Goal: Task Accomplishment & Management: Use online tool/utility

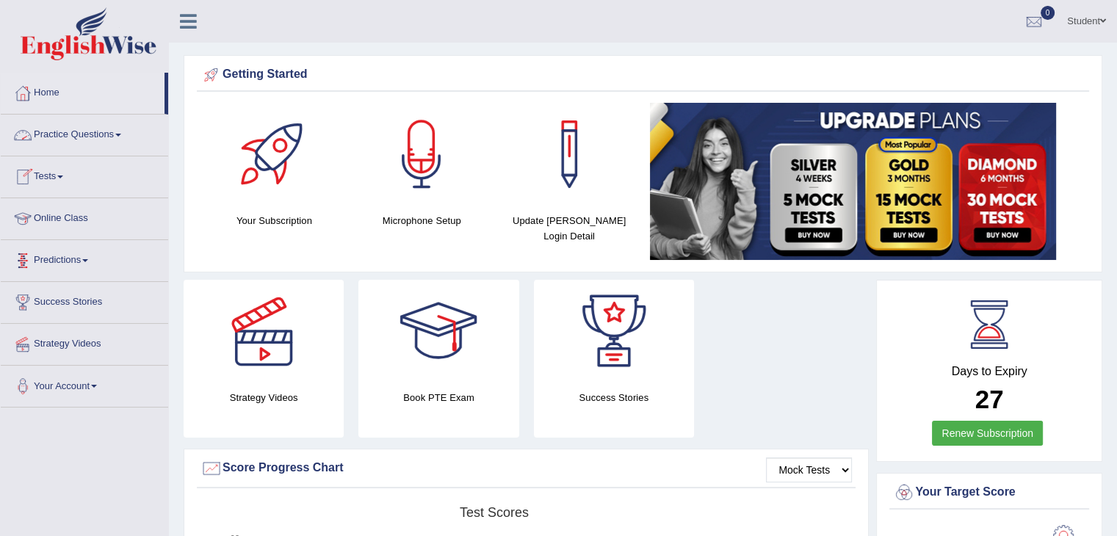
click at [70, 135] on link "Practice Questions" at bounding box center [84, 133] width 167 height 37
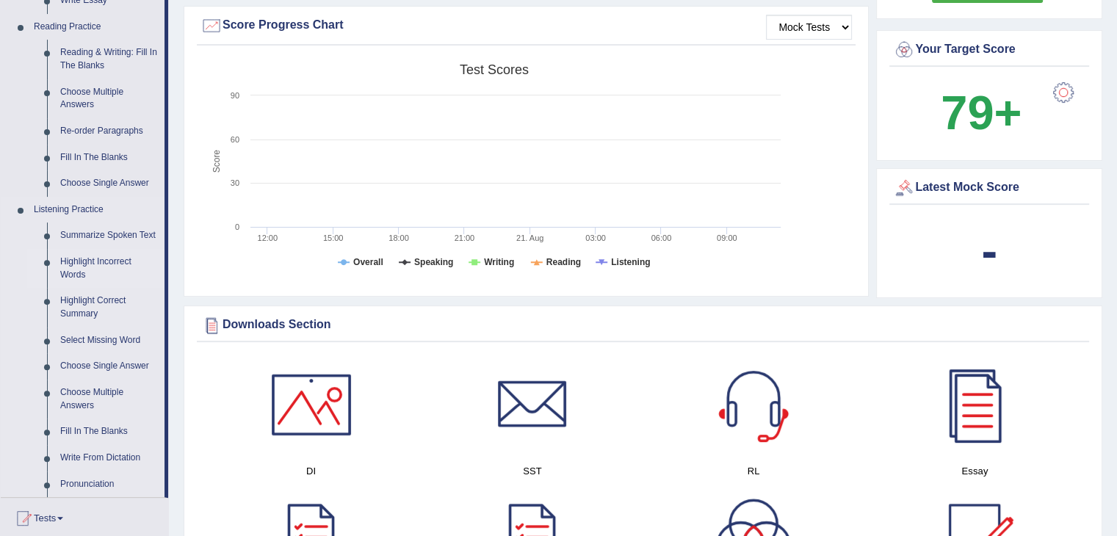
scroll to position [441, 0]
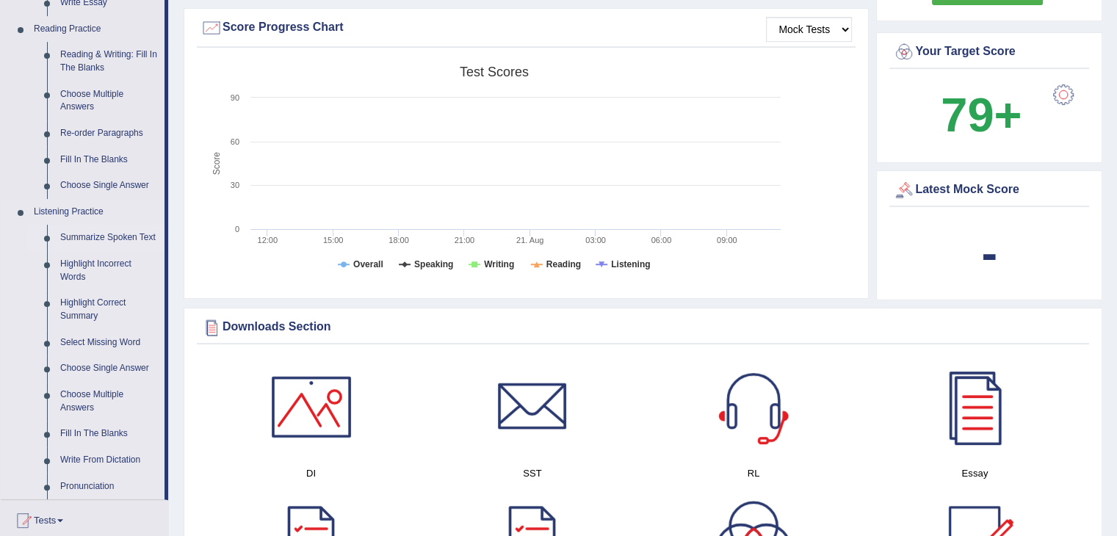
click at [106, 236] on link "Summarize Spoken Text" at bounding box center [109, 238] width 111 height 26
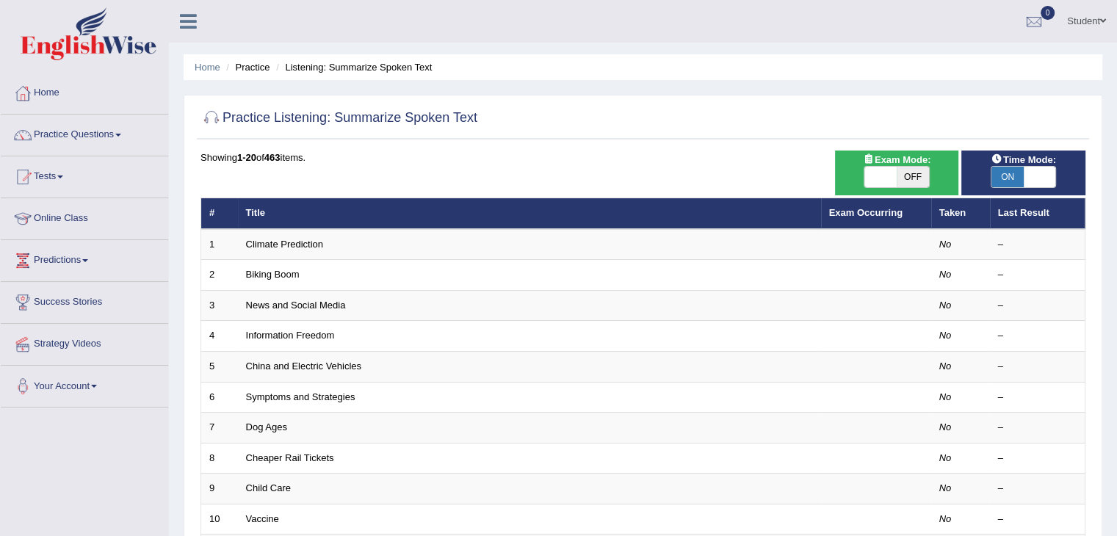
click at [294, 244] on link "Climate Prediction" at bounding box center [285, 244] width 78 height 11
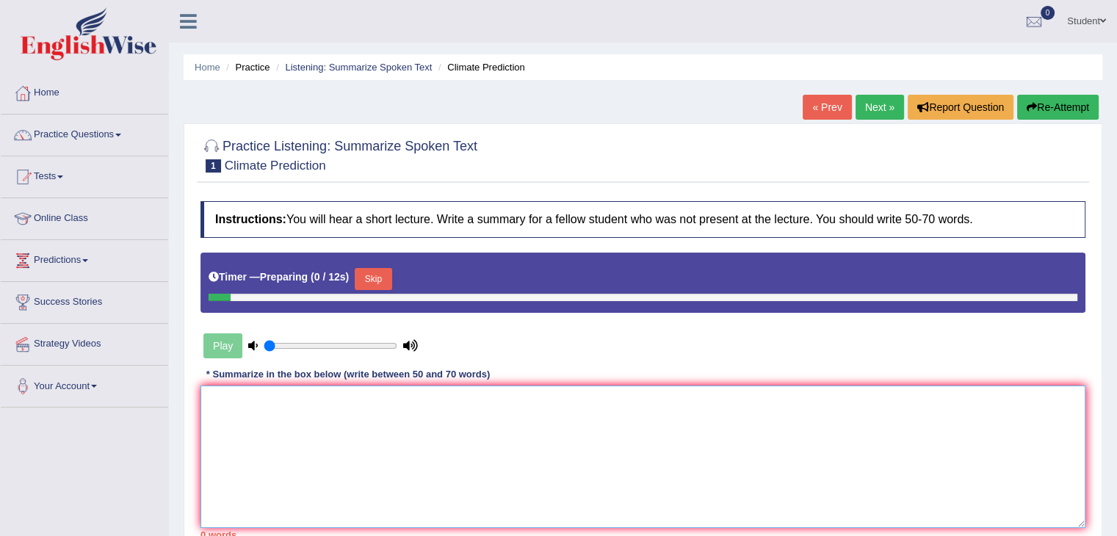
click at [300, 413] on textarea at bounding box center [642, 457] width 885 height 142
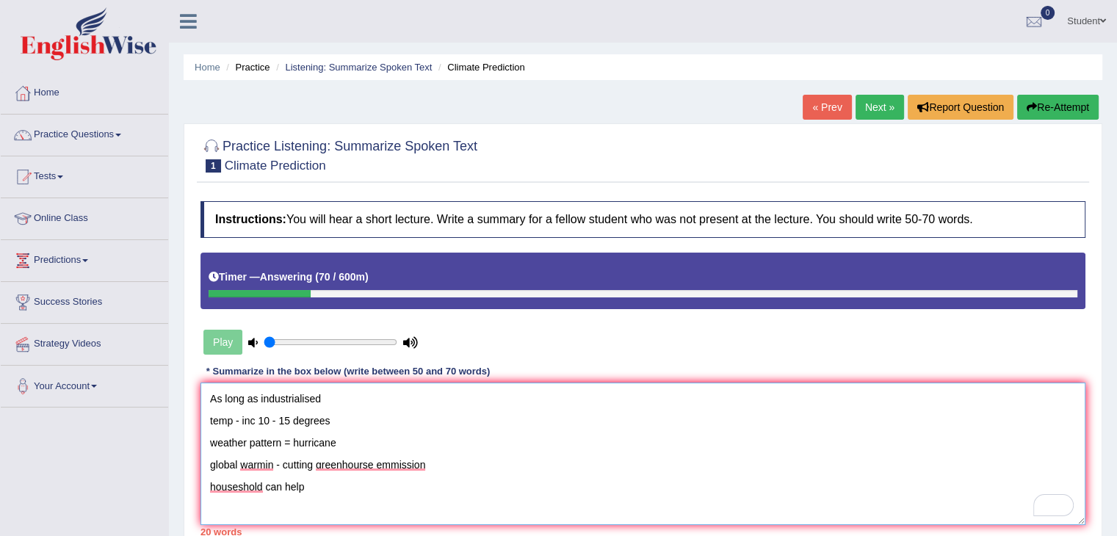
type textarea "As long as industrialised temp - inc 10 - 15 degrees weather pattern = hurrican…"
click at [229, 347] on div "Play" at bounding box center [310, 342] width 220 height 37
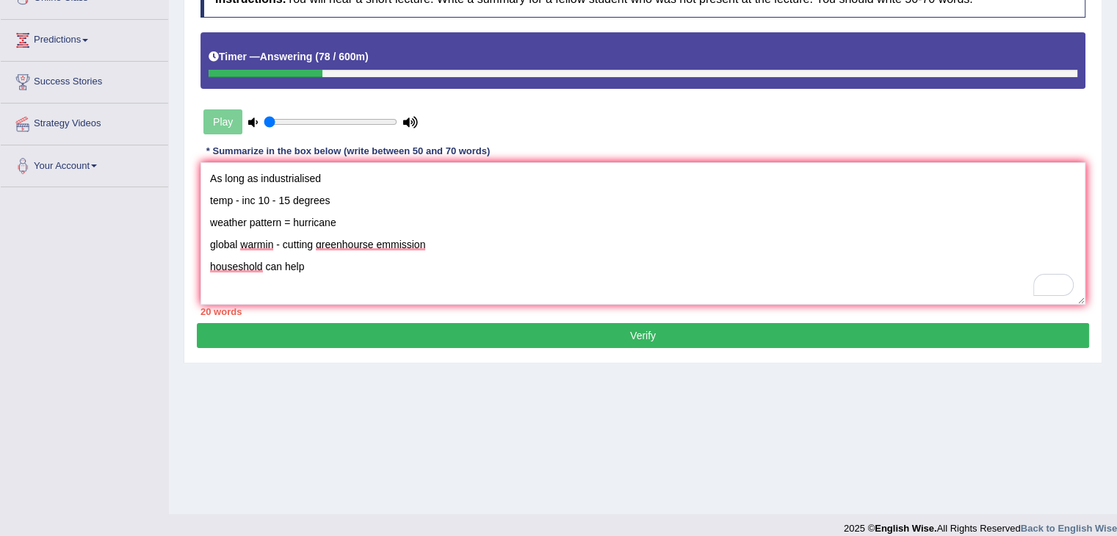
scroll to position [73, 0]
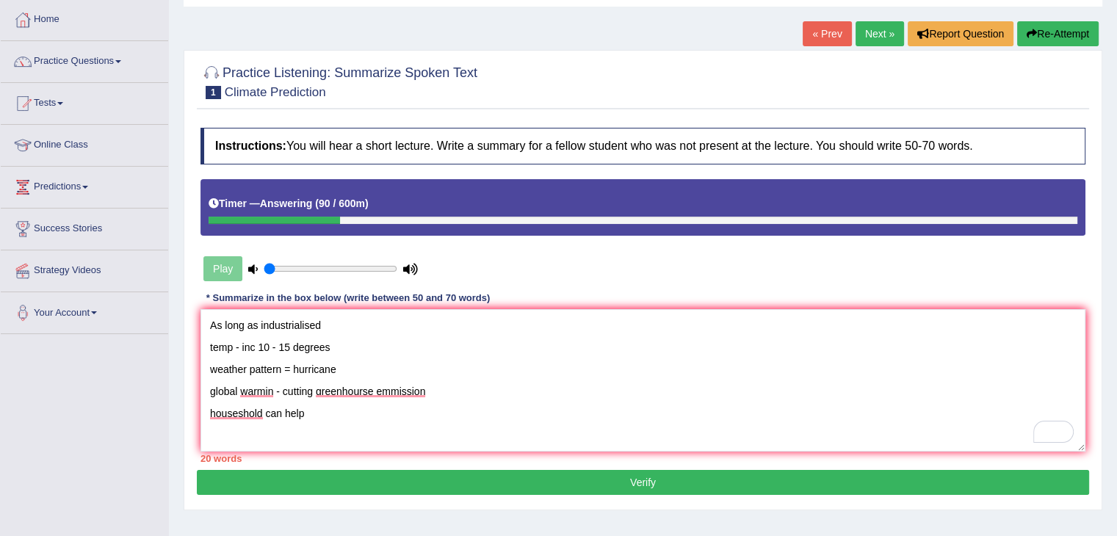
click at [297, 217] on div at bounding box center [274, 220] width 131 height 7
drag, startPoint x: 270, startPoint y: 400, endPoint x: 206, endPoint y: 318, distance: 104.6
click at [205, 318] on div "Practice Listening: Summarize Spoken Text 1 Climate Prediction Instructions: Yo…" at bounding box center [643, 280] width 919 height 460
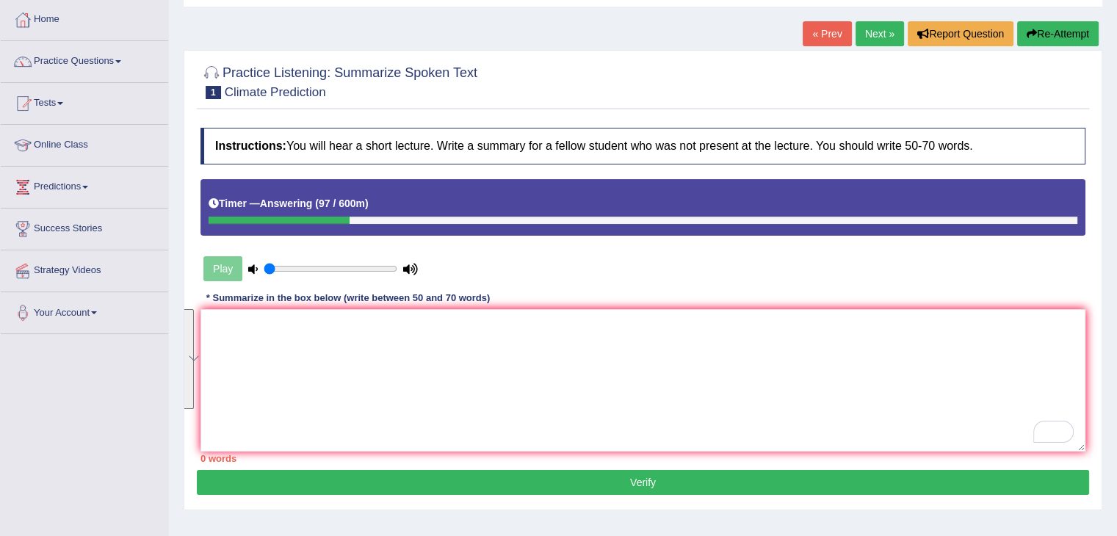
click at [1060, 26] on button "Re-Attempt" at bounding box center [1058, 33] width 82 height 25
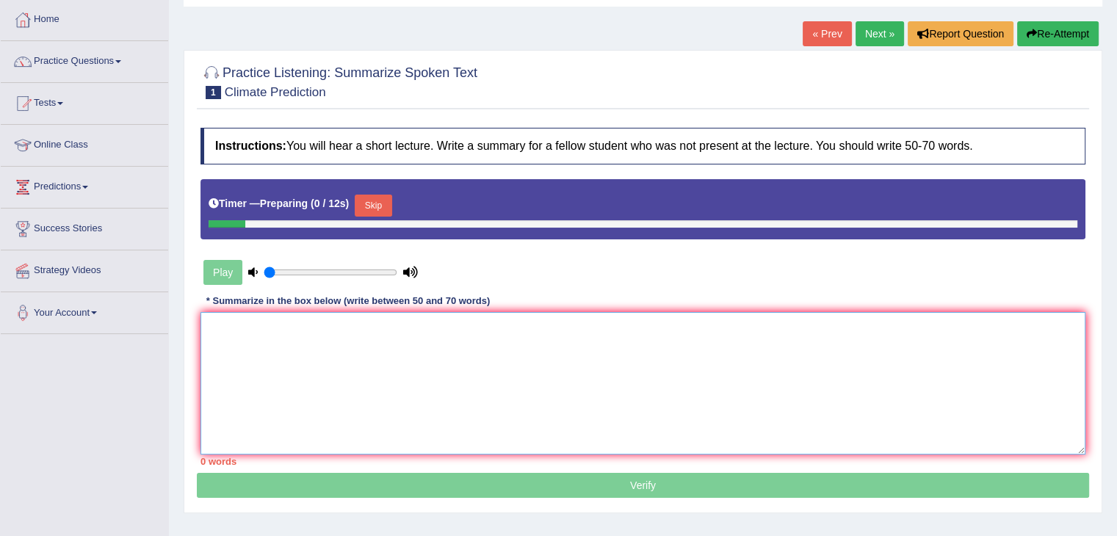
click at [330, 349] on textarea at bounding box center [642, 383] width 885 height 142
paste textarea "As long as industrialised temp - inc 10 - 15 degrees weather pattern = hurrican…"
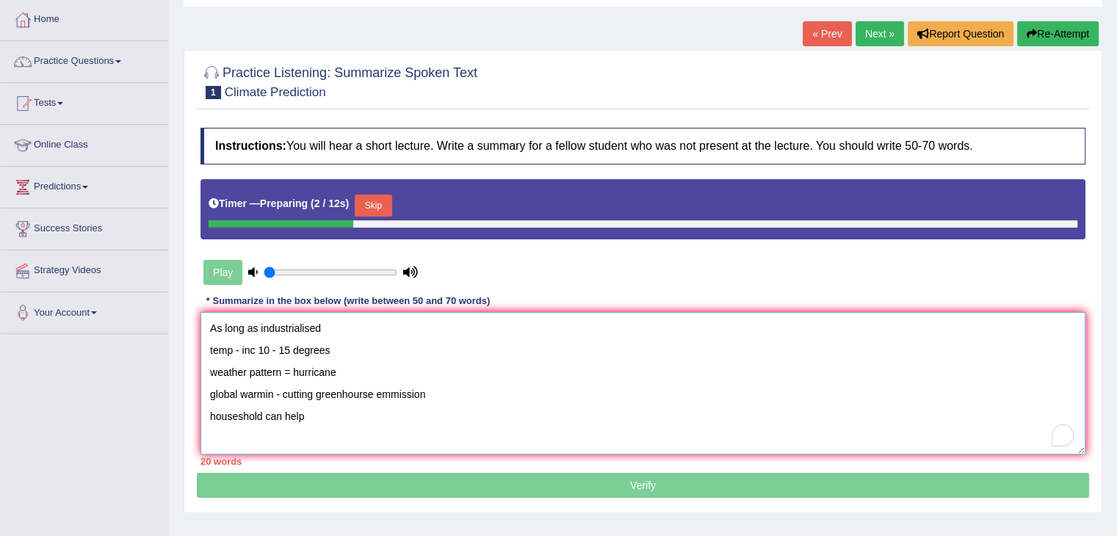
click at [326, 325] on textarea "As long as industrialised temp - inc 10 - 15 degrees weather pattern = hurrican…" at bounding box center [642, 383] width 885 height 142
click at [373, 198] on button "Skip" at bounding box center [373, 206] width 37 height 22
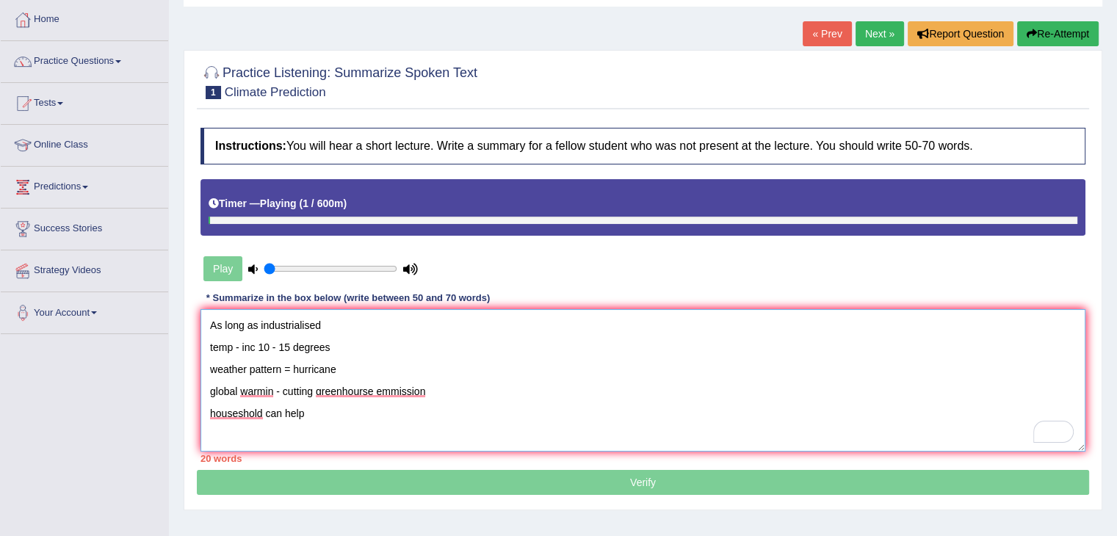
drag, startPoint x: 353, startPoint y: 318, endPoint x: 355, endPoint y: 326, distance: 8.6
click at [355, 326] on textarea "As long as industrialised temp - inc 10 - 15 degrees weather pattern = hurrican…" at bounding box center [642, 380] width 885 height 142
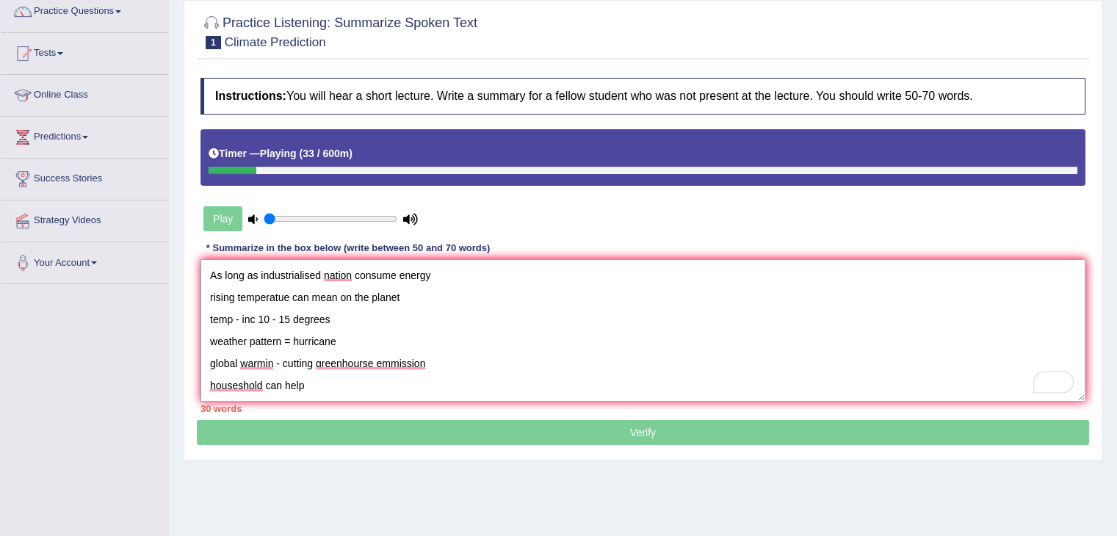
scroll to position [147, 0]
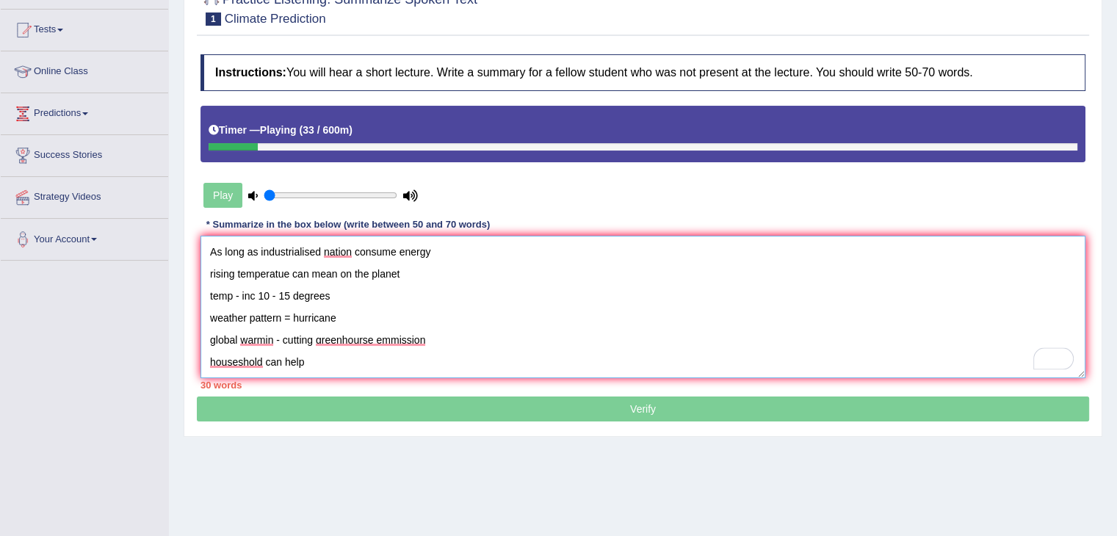
click at [349, 321] on textarea "As long as industrialised nation consume energy rising temperatue can mean on t…" at bounding box center [642, 307] width 885 height 142
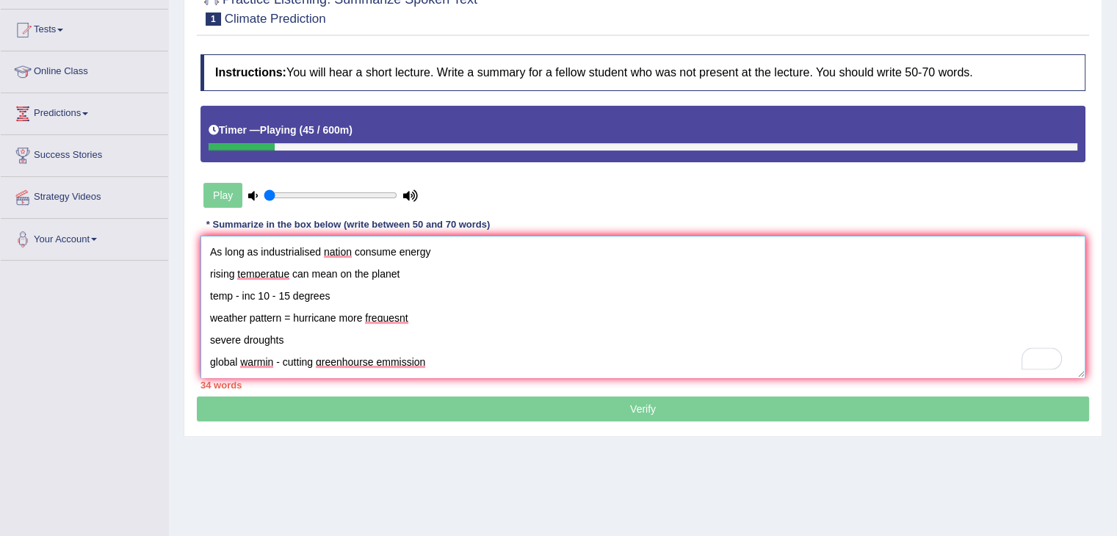
click at [468, 242] on textarea "As long as industrialised nation consume energy rising temperatue can mean on t…" at bounding box center [642, 307] width 885 height 142
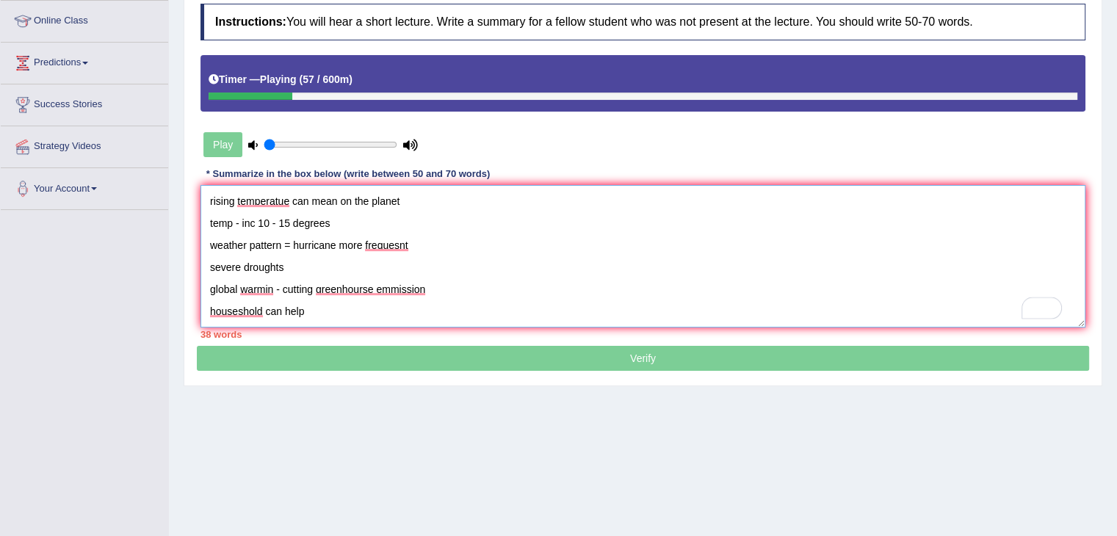
scroll to position [235, 0]
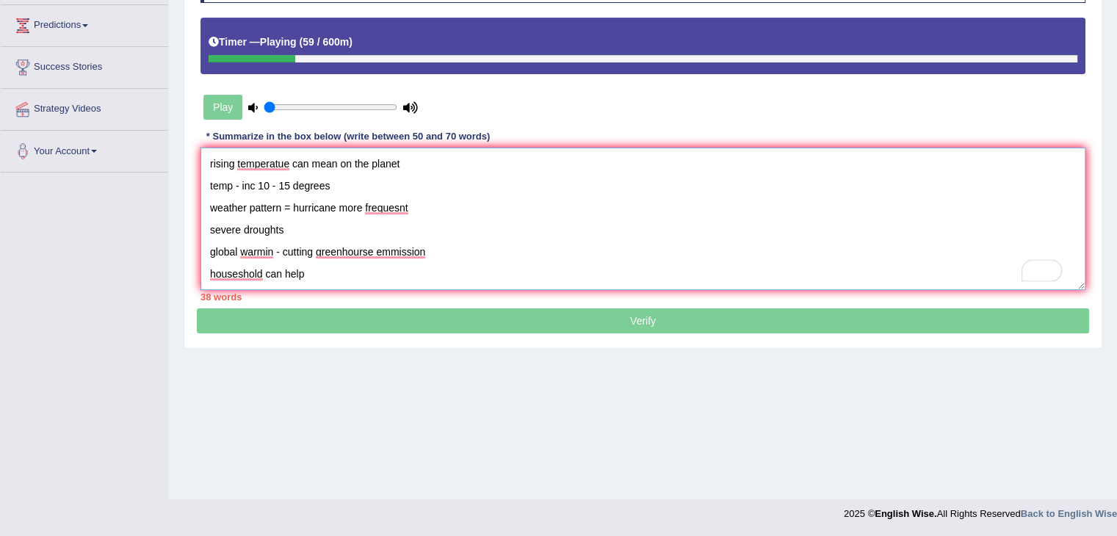
click at [341, 271] on textarea "As long as industrialised nation consume energy and global warming Impact risin…" at bounding box center [642, 219] width 885 height 142
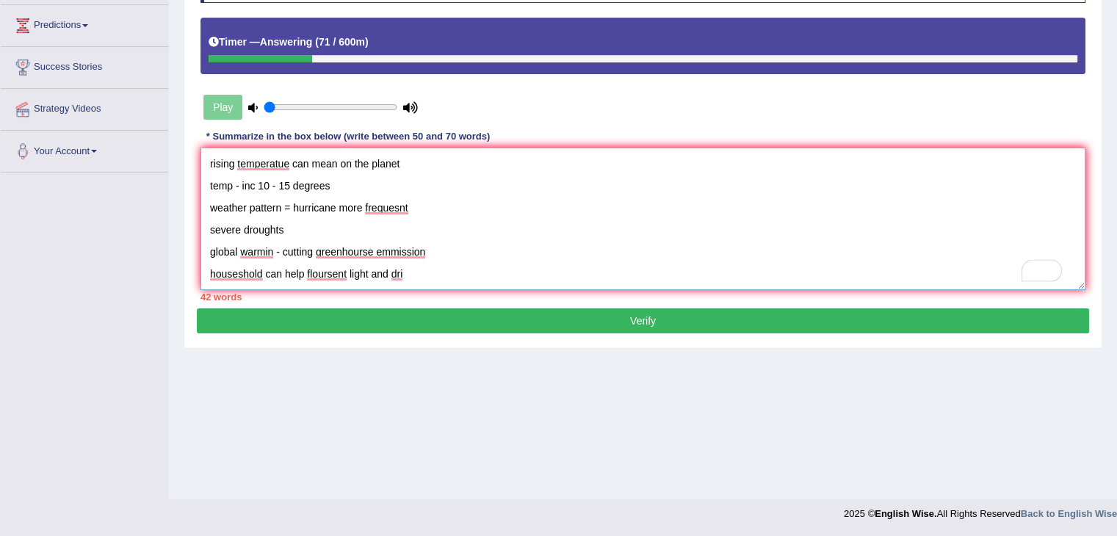
scroll to position [14, 0]
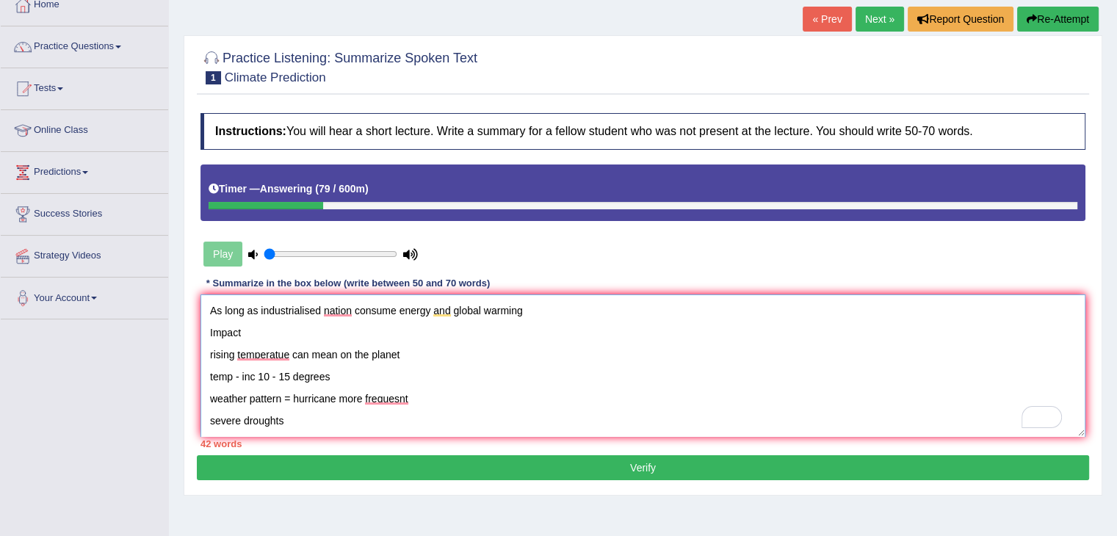
click at [223, 303] on textarea "As long as industrialised nation consume energy and global warming Impact risin…" at bounding box center [642, 365] width 885 height 142
click at [213, 309] on textarea "As long as industrialised nation consume energy and global warming Impact risin…" at bounding box center [642, 365] width 885 height 142
drag, startPoint x: 502, startPoint y: 309, endPoint x: 585, endPoint y: 313, distance: 82.3
click at [585, 313] on textarea "The impact of long as industrialised nation consume energy and global warming I…" at bounding box center [642, 365] width 885 height 142
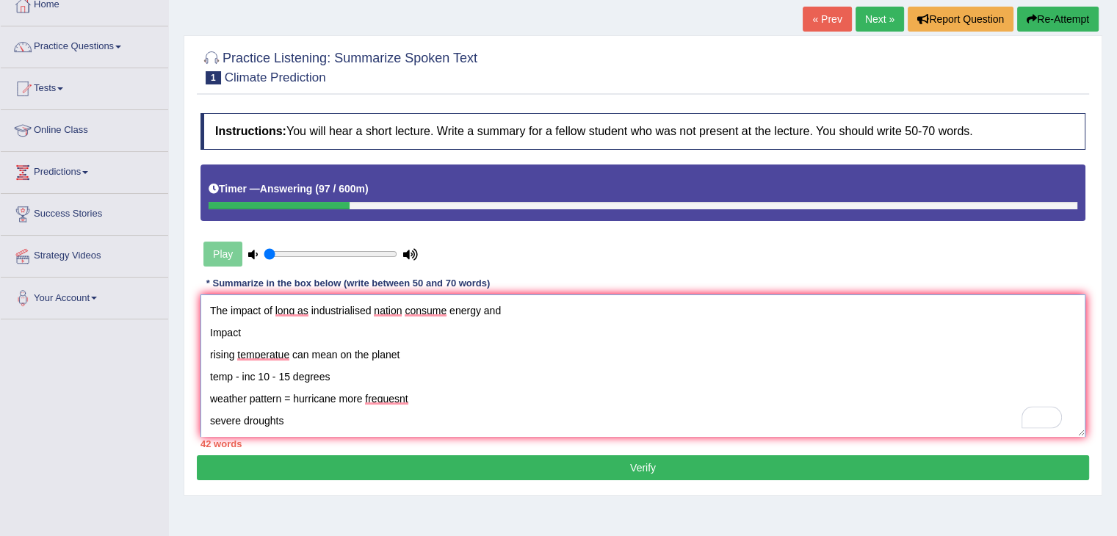
click at [272, 309] on textarea "The impact of long as industrialised nation consume energy and Impact rising te…" at bounding box center [642, 365] width 885 height 142
paste textarea "global warming"
click at [238, 325] on textarea "The impact of global warming long as industrialised nation consume energy and I…" at bounding box center [642, 365] width 885 height 142
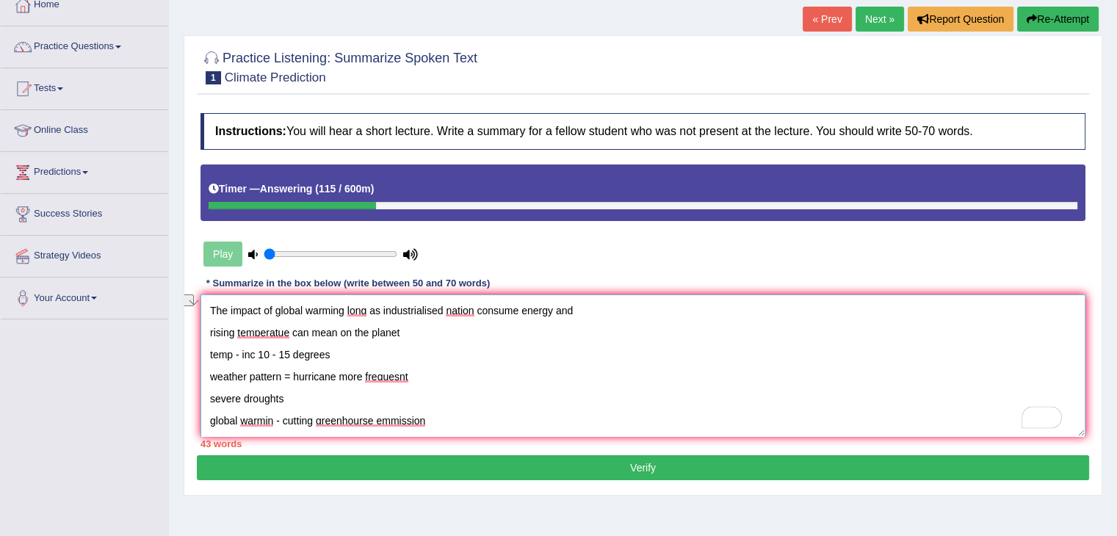
drag, startPoint x: 209, startPoint y: 330, endPoint x: 433, endPoint y: 329, distance: 224.0
click at [435, 328] on textarea "The impact of global warming long as industrialised nation consume energy and r…" at bounding box center [642, 365] width 885 height 142
click at [344, 308] on textarea "The impact of global warming long as industrialised nation consume energy and r…" at bounding box center [642, 365] width 885 height 142
paste textarea "rising temperatue can mean on the planet"
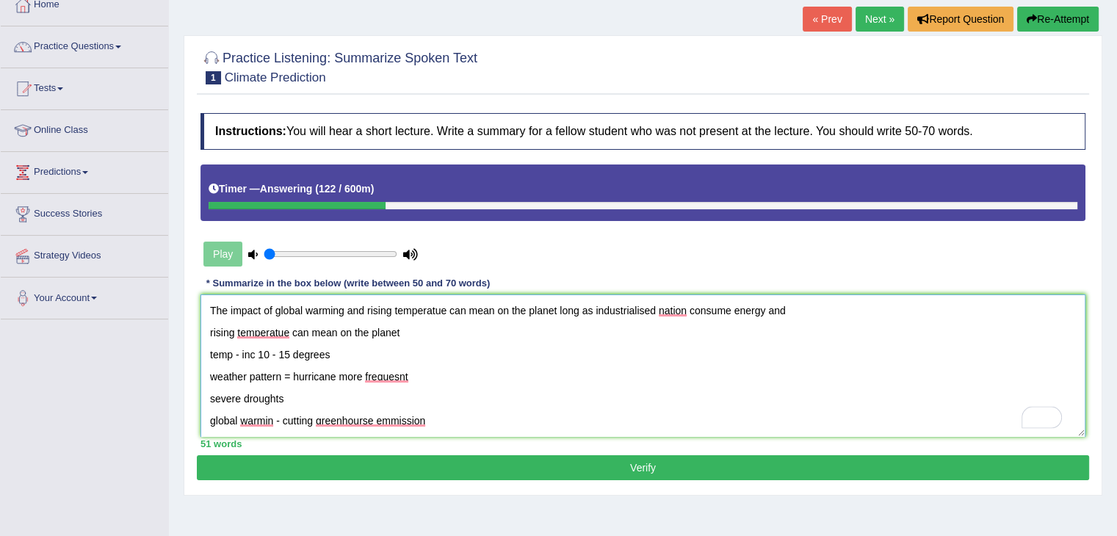
click at [373, 308] on textarea "The impact of global warming and rising temperatue can mean on the planet long …" at bounding box center [642, 365] width 885 height 142
click at [369, 305] on textarea "The impact of global warming and rising temperatue can mean on the planet long …" at bounding box center [642, 365] width 885 height 142
click at [587, 306] on textarea "The impact of global warming and what rising temperature can mean on the planet…" at bounding box center [642, 365] width 885 height 142
drag, startPoint x: 819, startPoint y: 308, endPoint x: 832, endPoint y: 327, distance: 23.2
click at [832, 327] on textarea "The impact of global warming and what rising temperature can mean on the planet…" at bounding box center [642, 365] width 885 height 142
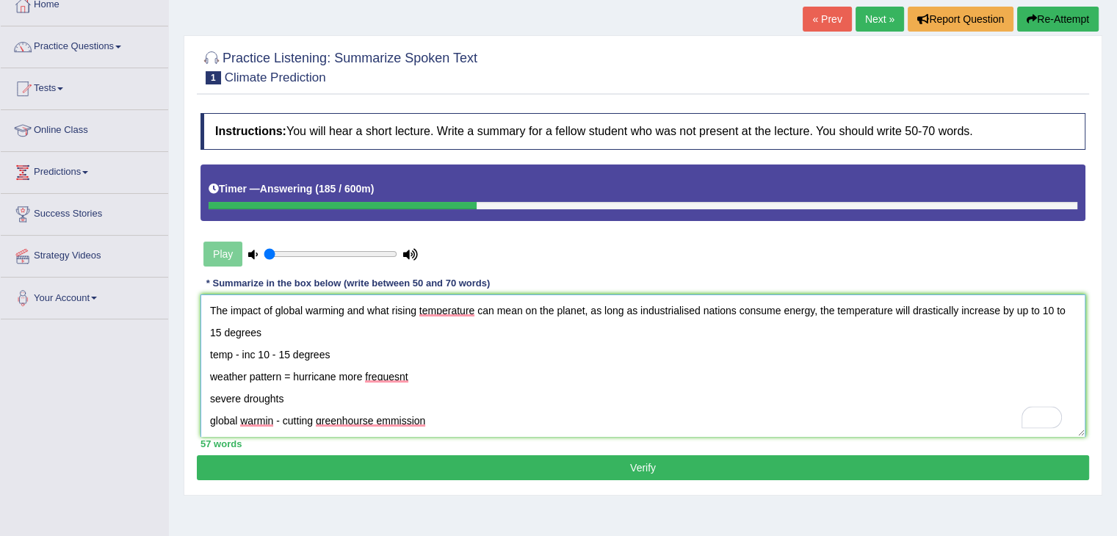
click at [936, 305] on textarea "The impact of global warming and what rising temperature can mean on the planet…" at bounding box center [642, 365] width 885 height 142
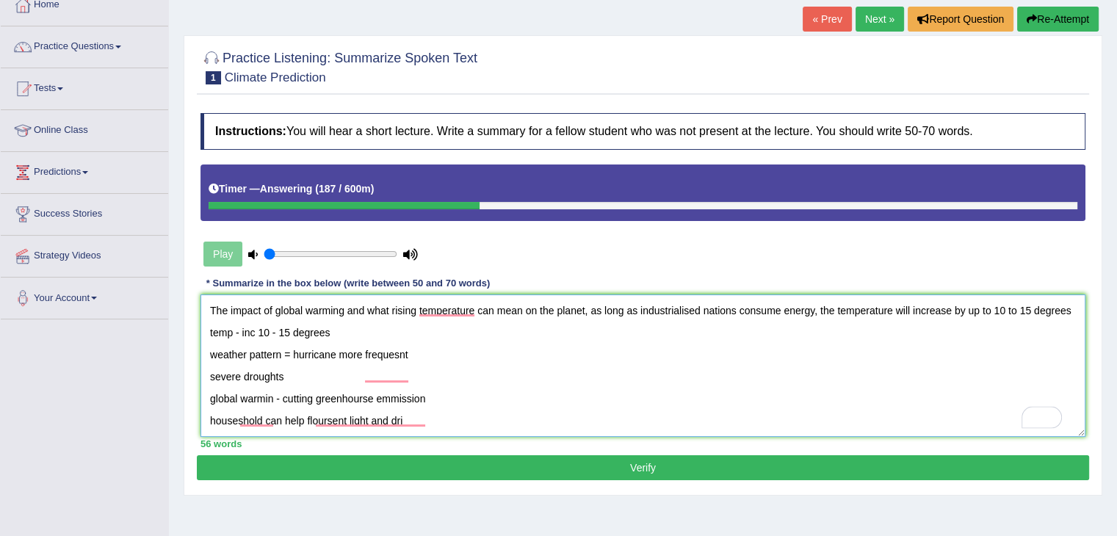
click at [1053, 303] on textarea "The impact of global warming and what rising temperature can mean on the planet…" at bounding box center [642, 365] width 885 height 142
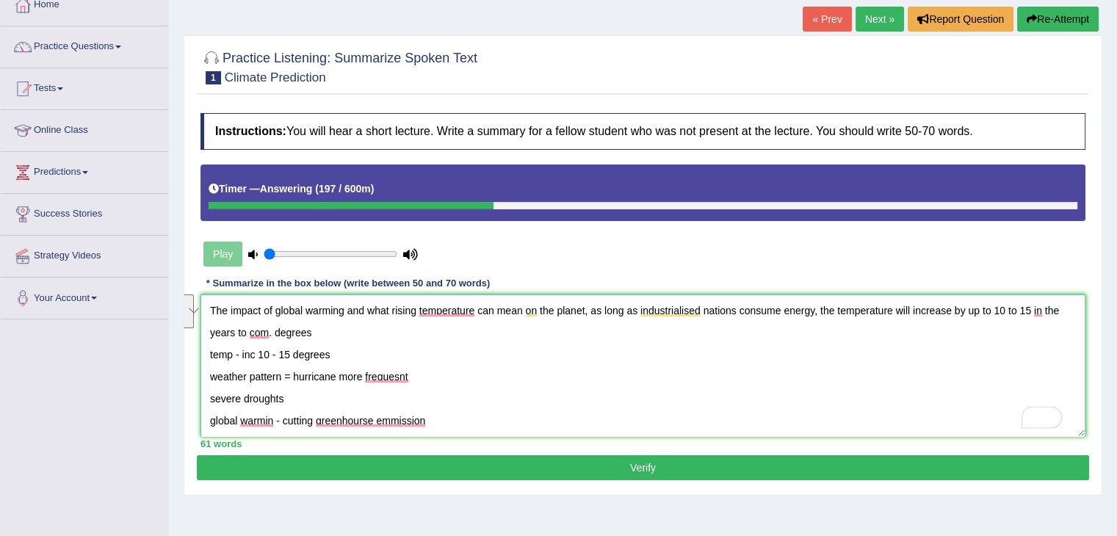
drag, startPoint x: 277, startPoint y: 328, endPoint x: 364, endPoint y: 356, distance: 91.3
click at [364, 356] on textarea "The impact of global warming and what rising temperature can mean on the planet…" at bounding box center [642, 365] width 885 height 142
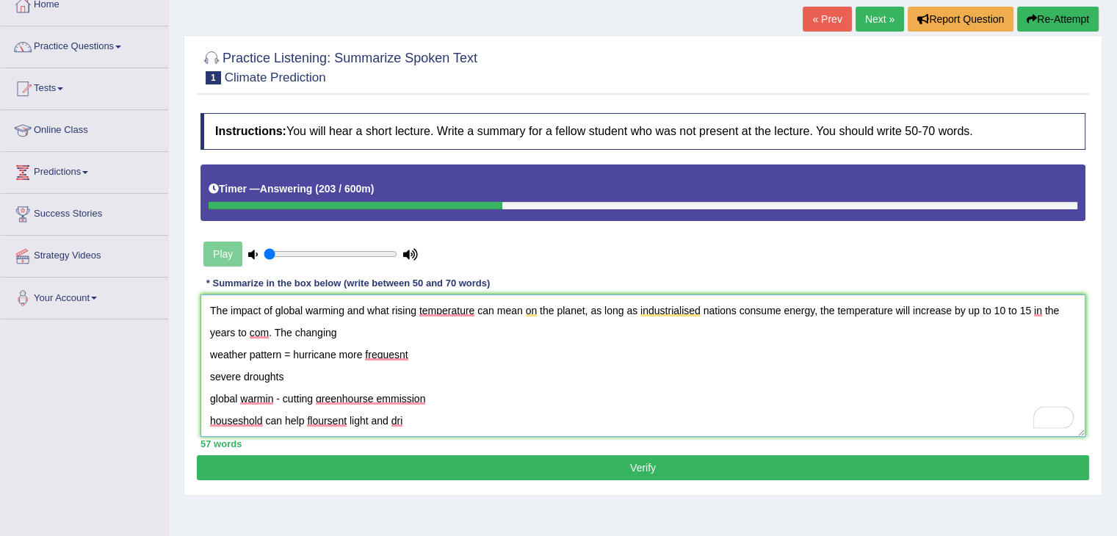
click at [209, 349] on textarea "The impact of global warming and what rising temperature can mean on the planet…" at bounding box center [642, 365] width 885 height 142
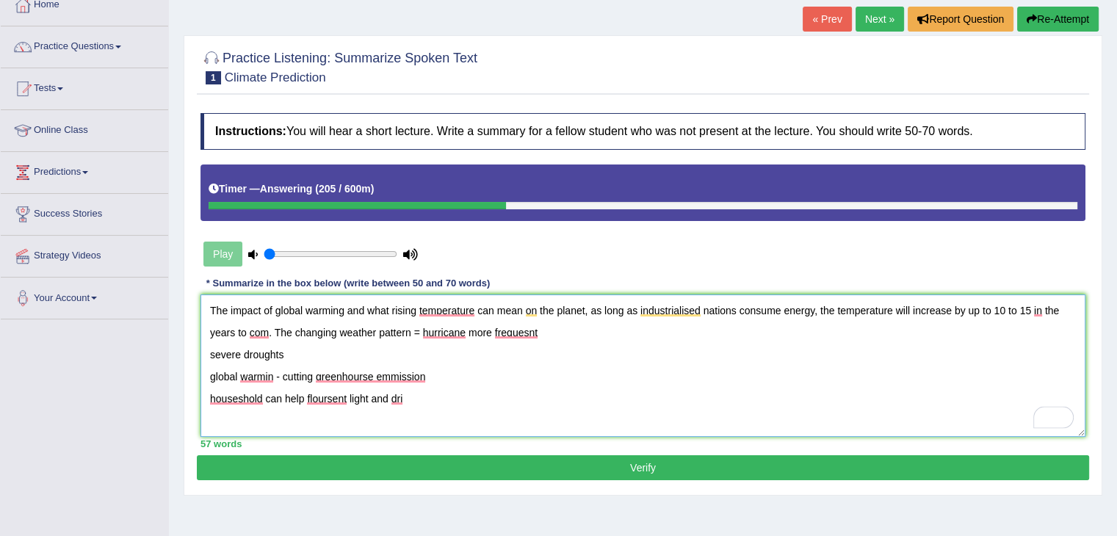
click at [420, 329] on textarea "The impact of global warming and what rising temperature can mean on the planet…" at bounding box center [642, 365] width 885 height 142
click at [472, 333] on textarea "The impact of global warming and what rising temperatures can mean on the plane…" at bounding box center [642, 365] width 885 height 142
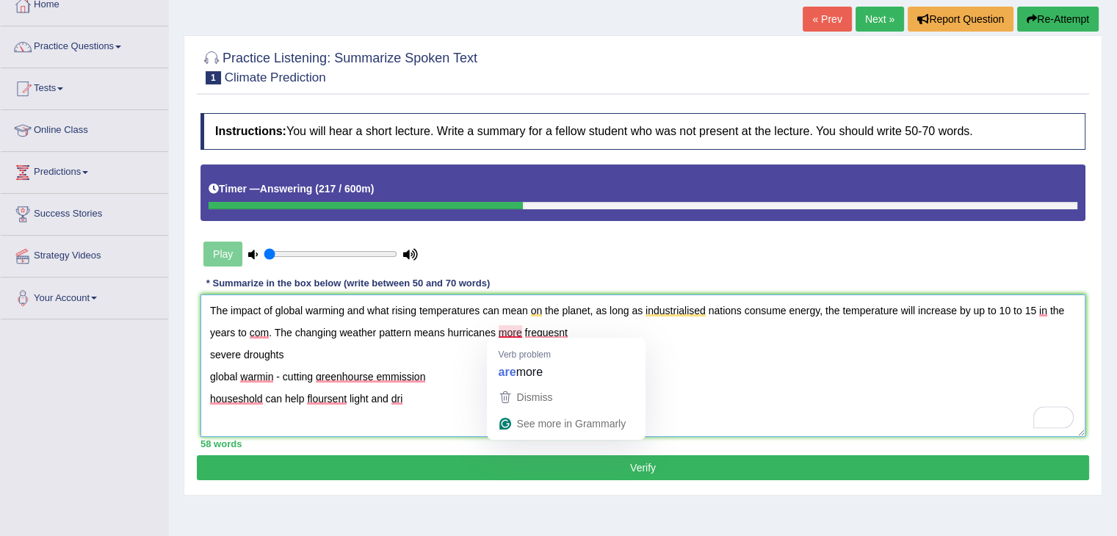
click at [499, 326] on textarea "The impact of global warming and what rising temperatures can mean on the plane…" at bounding box center [642, 365] width 885 height 142
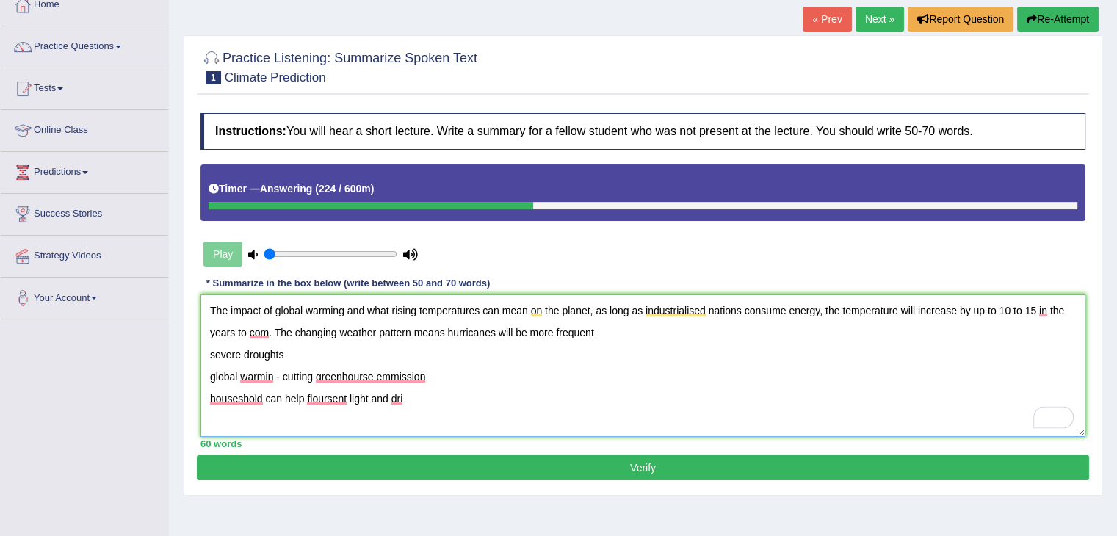
click at [212, 350] on textarea "The impact of global warming and what rising temperatures can mean on the plane…" at bounding box center [642, 365] width 885 height 142
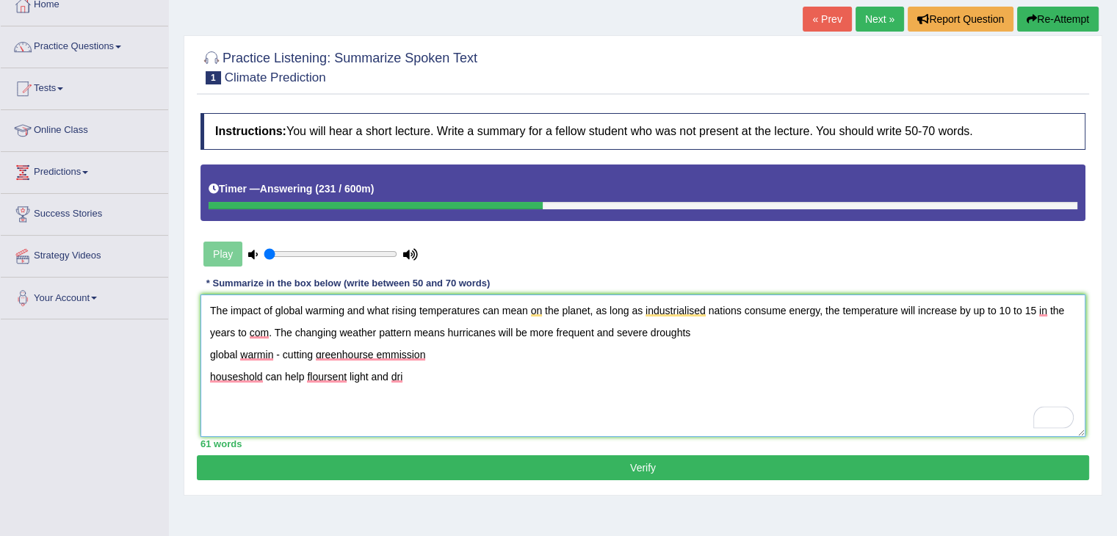
click at [707, 327] on textarea "The impact of global warming and what rising temperatures can mean on the plane…" at bounding box center [642, 365] width 885 height 142
click at [209, 354] on textarea "The impact of global warming and what rising temperatures can mean on the plane…" at bounding box center [642, 365] width 885 height 142
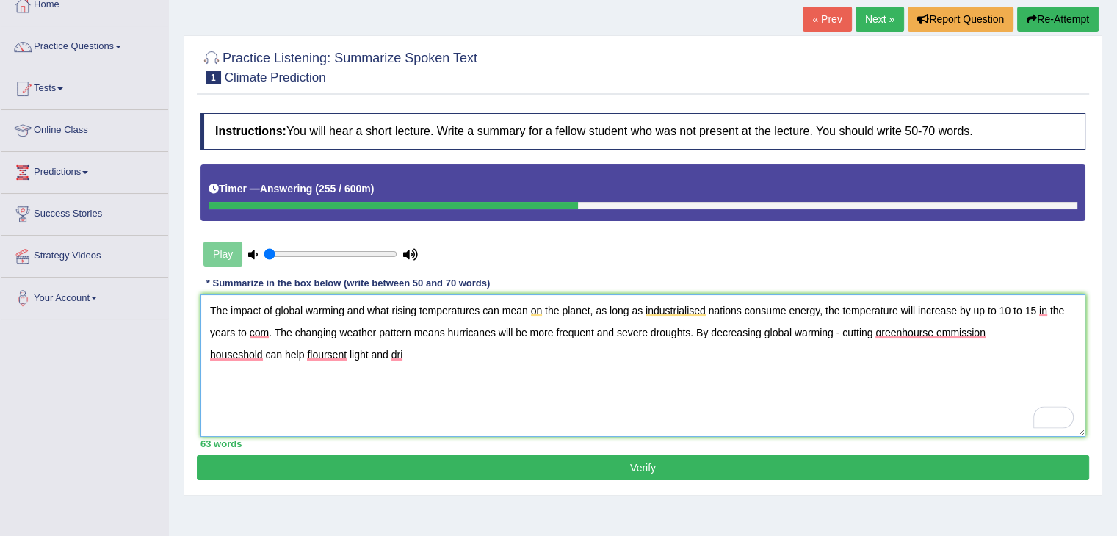
click at [842, 329] on textarea "The impact of global warming and what rising temperatures can mean on the plane…" at bounding box center [642, 365] width 885 height 142
click at [965, 333] on textarea "The impact of global warming and what rising temperatures can mean on the plane…" at bounding box center [642, 365] width 885 height 142
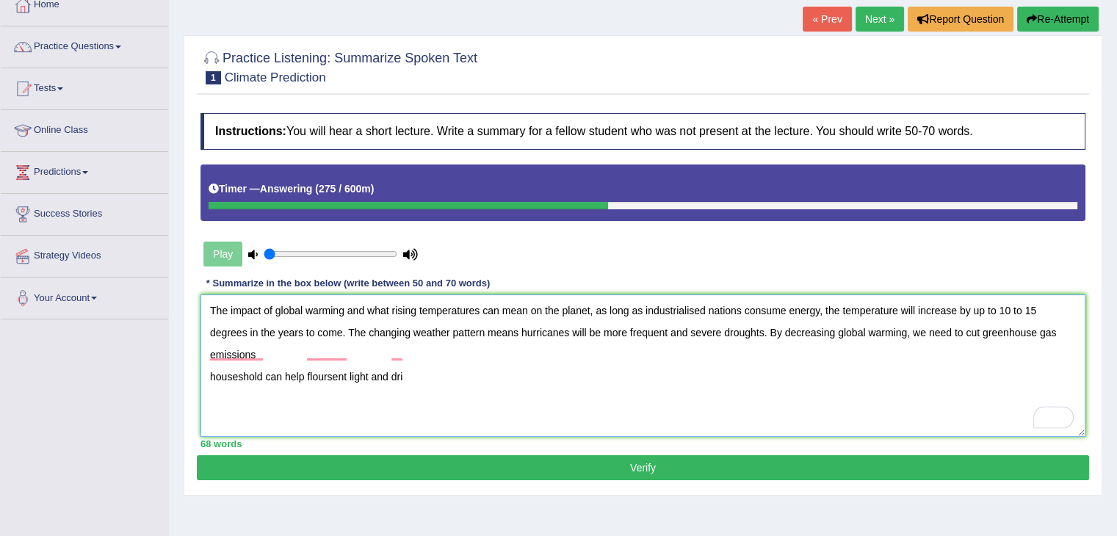
click at [1066, 332] on textarea "The impact of global warming and what rising temperatures can mean on the plane…" at bounding box center [642, 365] width 885 height 142
click at [215, 347] on textarea "The impact of global warming and what rising temperatures can mean on the plane…" at bounding box center [642, 365] width 885 height 142
type textarea "The impact of global warming and what rising temperatures can mean on the plane…"
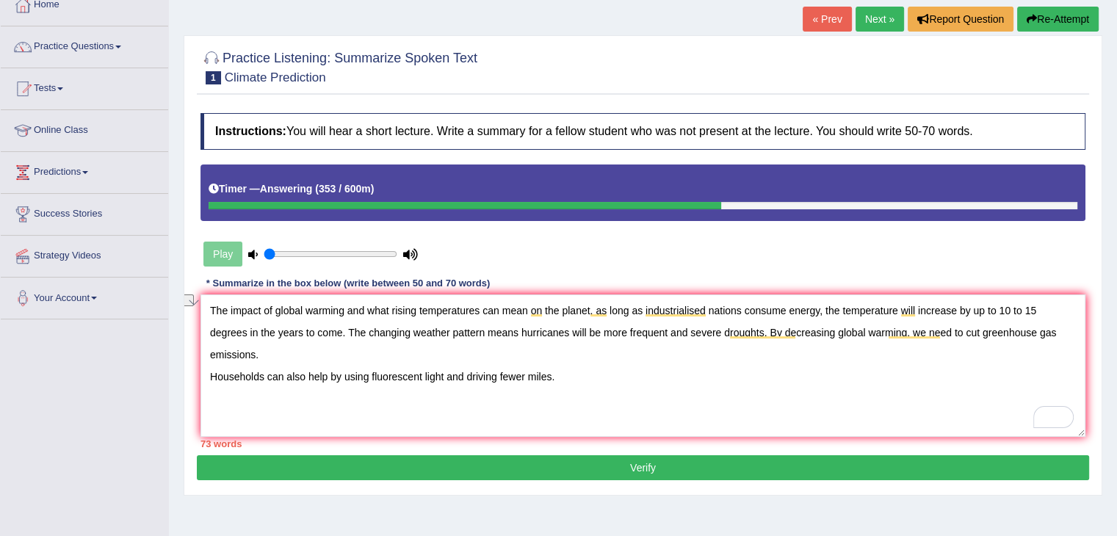
drag, startPoint x: 730, startPoint y: 330, endPoint x: 866, endPoint y: 330, distance: 135.9
click at [866, 330] on textarea "The impact of global warming and what rising temperatures can mean on the plane…" at bounding box center [642, 365] width 885 height 142
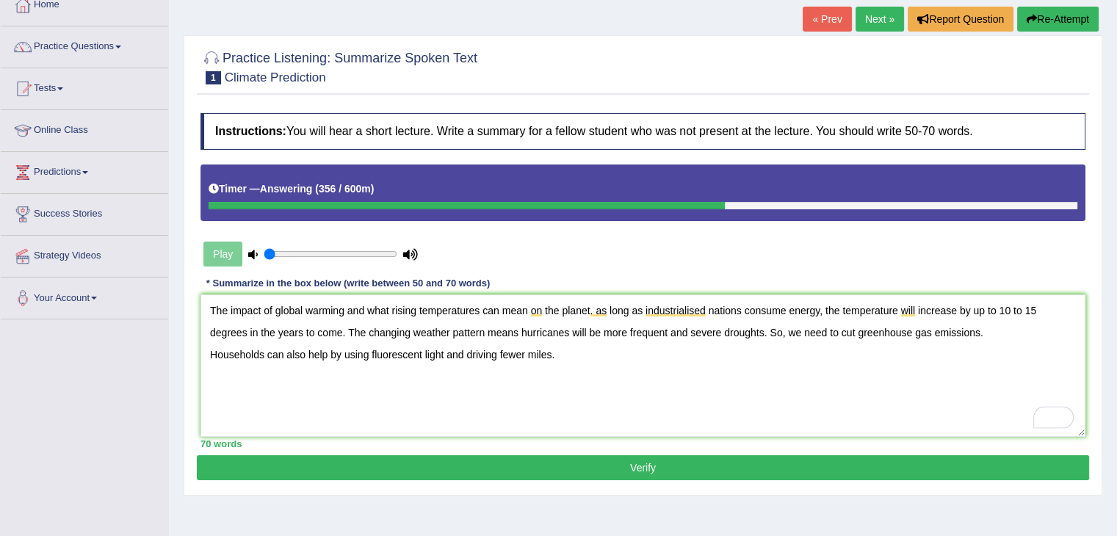
click at [701, 359] on textarea "The impact of global warming and what rising temperatures can mean on the plane…" at bounding box center [642, 365] width 885 height 142
type textarea "The impact of global warming and what rising temperatures can mean on the plane…"
click at [596, 461] on button "Verify" at bounding box center [643, 467] width 892 height 25
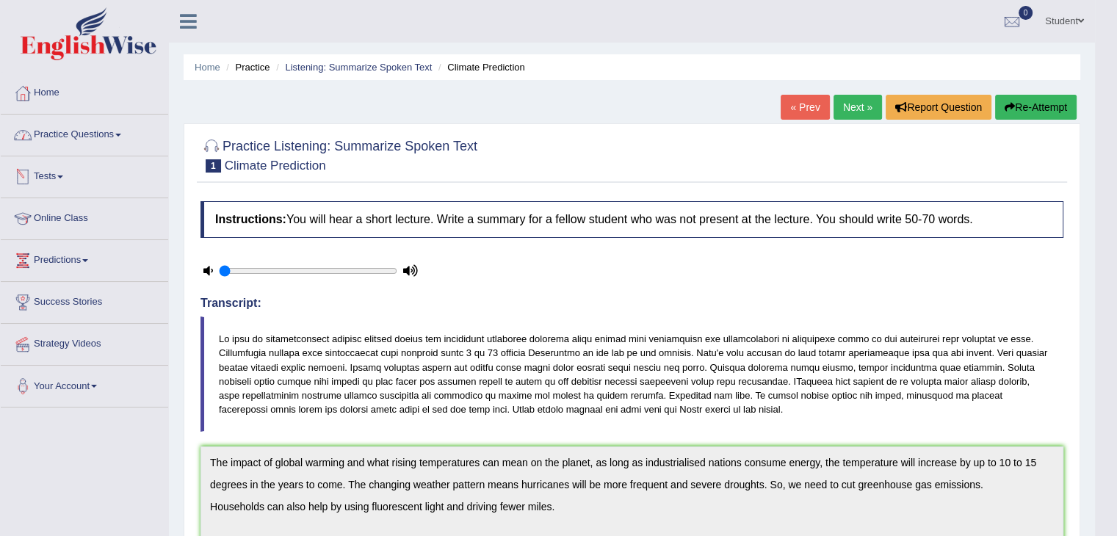
click at [72, 133] on link "Practice Questions" at bounding box center [84, 133] width 167 height 37
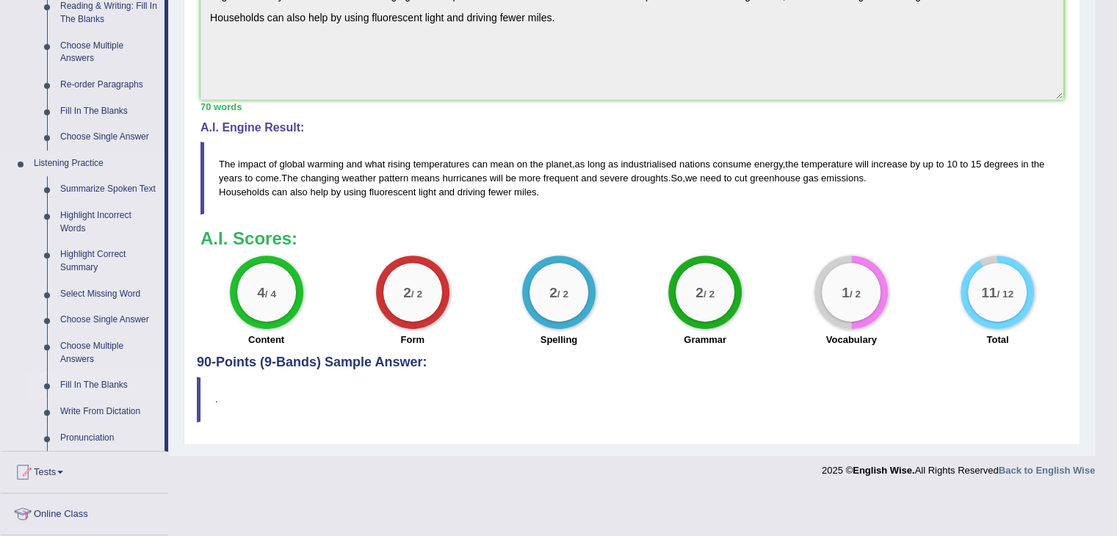
scroll to position [514, 0]
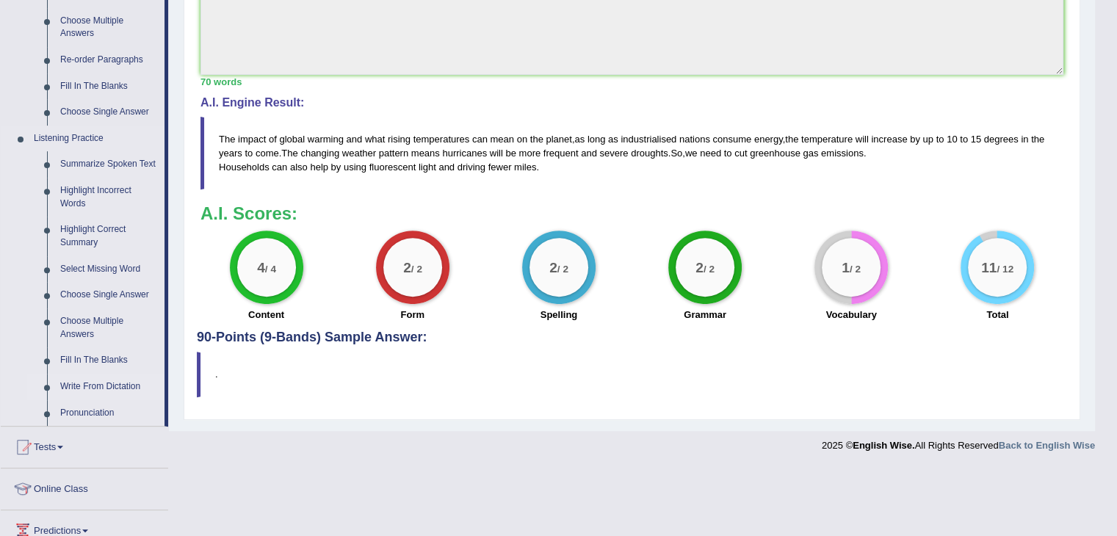
click at [106, 388] on link "Write From Dictation" at bounding box center [109, 387] width 111 height 26
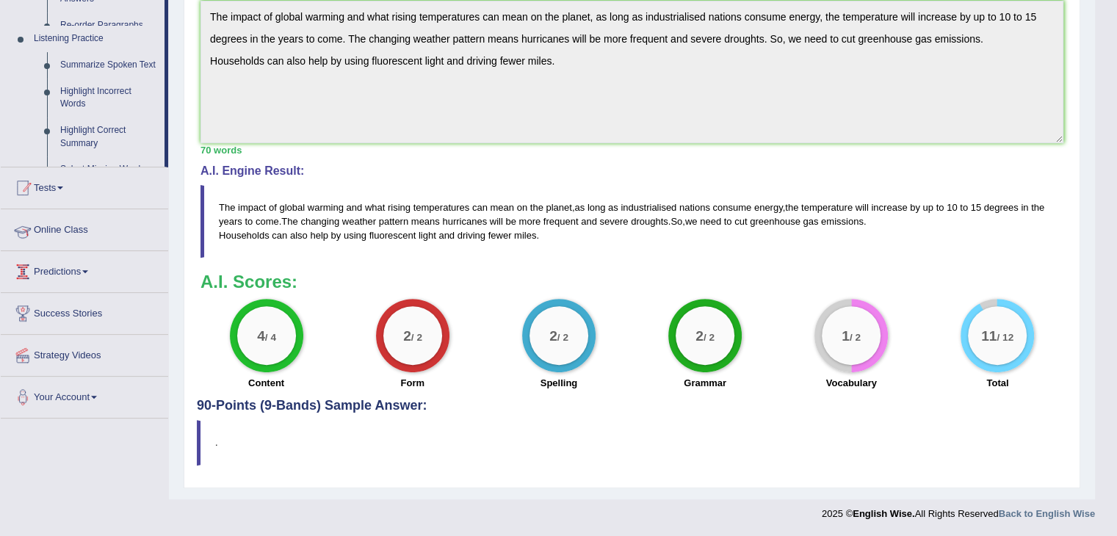
scroll to position [444, 0]
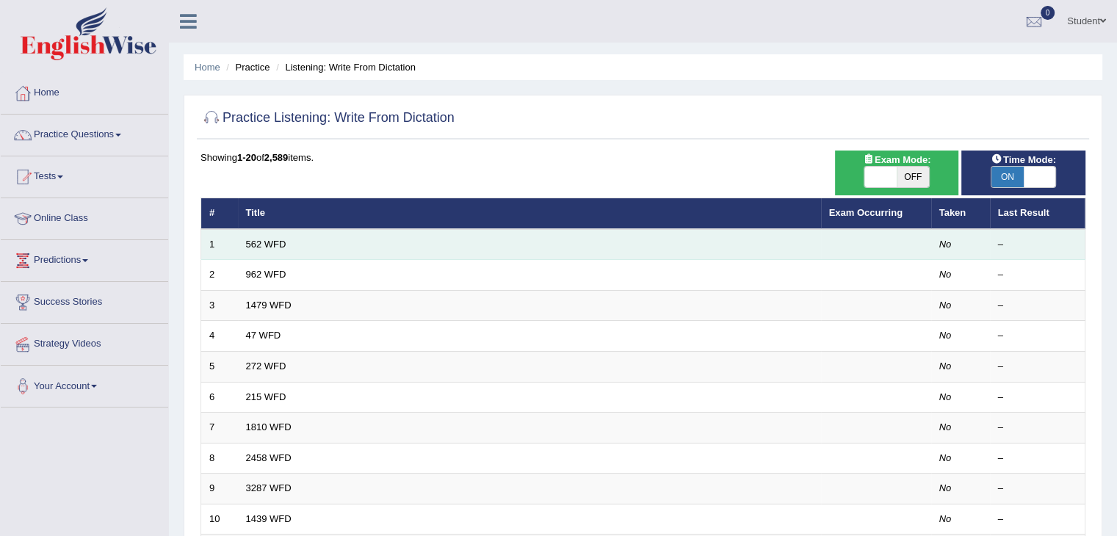
click at [270, 234] on td "562 WFD" at bounding box center [529, 244] width 583 height 31
click at [272, 245] on link "562 WFD" at bounding box center [266, 244] width 40 height 11
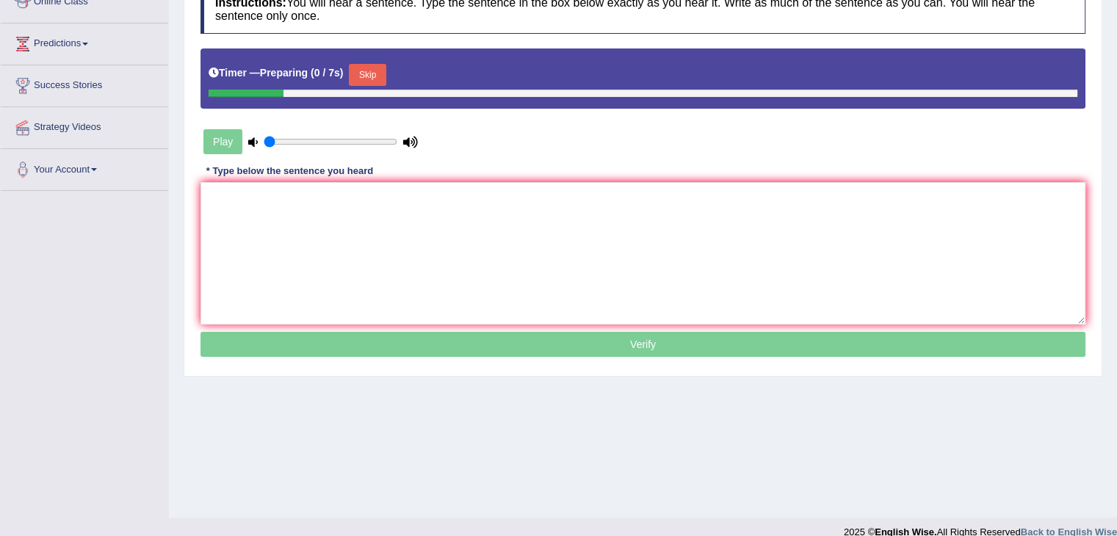
scroll to position [220, 0]
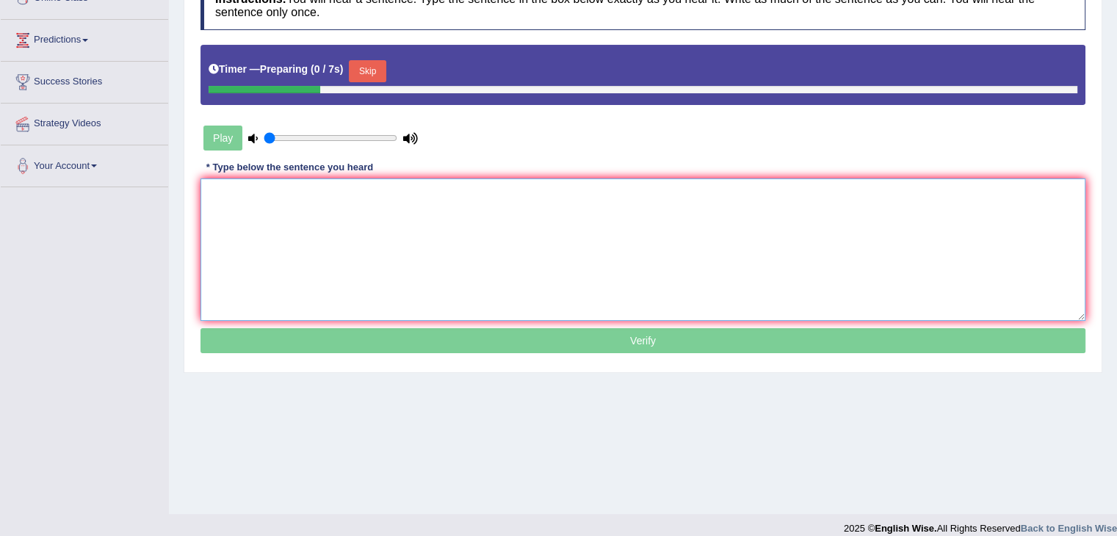
click at [300, 250] on textarea at bounding box center [642, 249] width 885 height 142
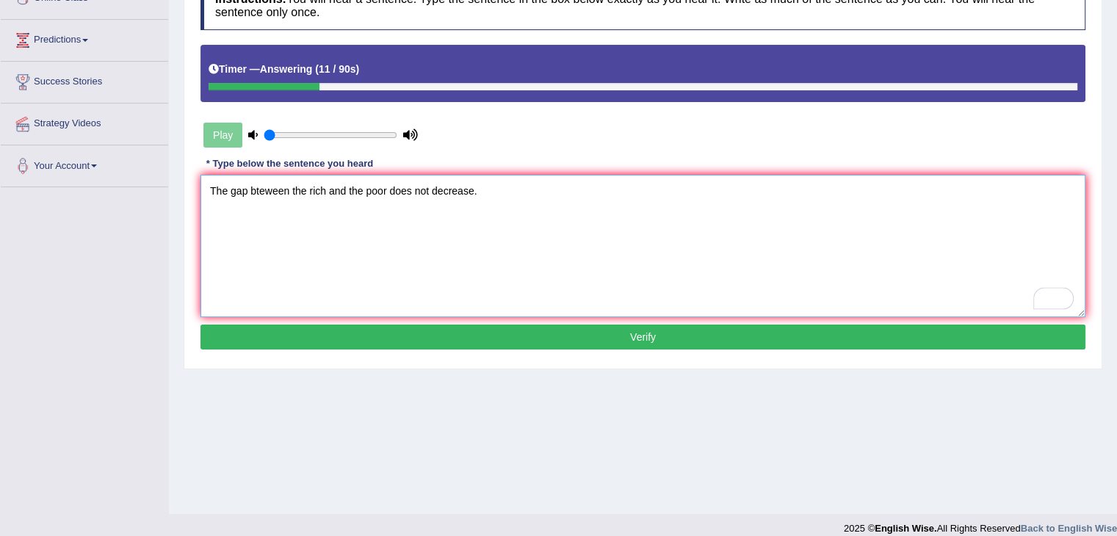
click at [267, 192] on textarea "The gap bteween the rich and the poor does not decrease." at bounding box center [642, 246] width 885 height 142
click at [261, 190] on textarea "The gap bteween the rich and the poor does not decrease." at bounding box center [642, 246] width 885 height 142
click at [260, 206] on textarea "The gap between the rich and the poor does not decrease." at bounding box center [642, 246] width 885 height 142
type textarea "The gap between the rich and the poor does not decrease."
click at [488, 330] on button "Verify" at bounding box center [642, 337] width 885 height 25
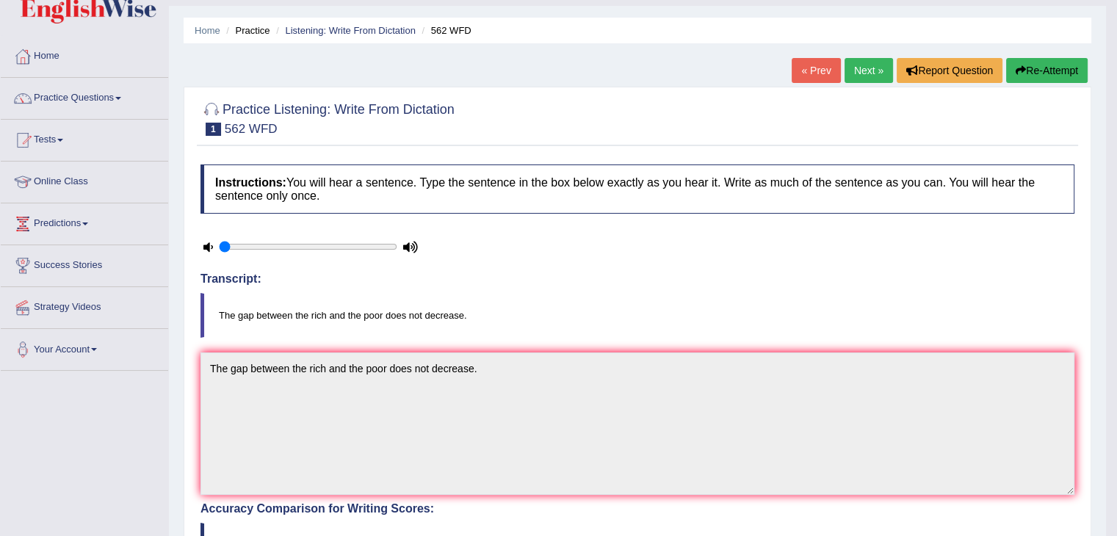
scroll to position [0, 0]
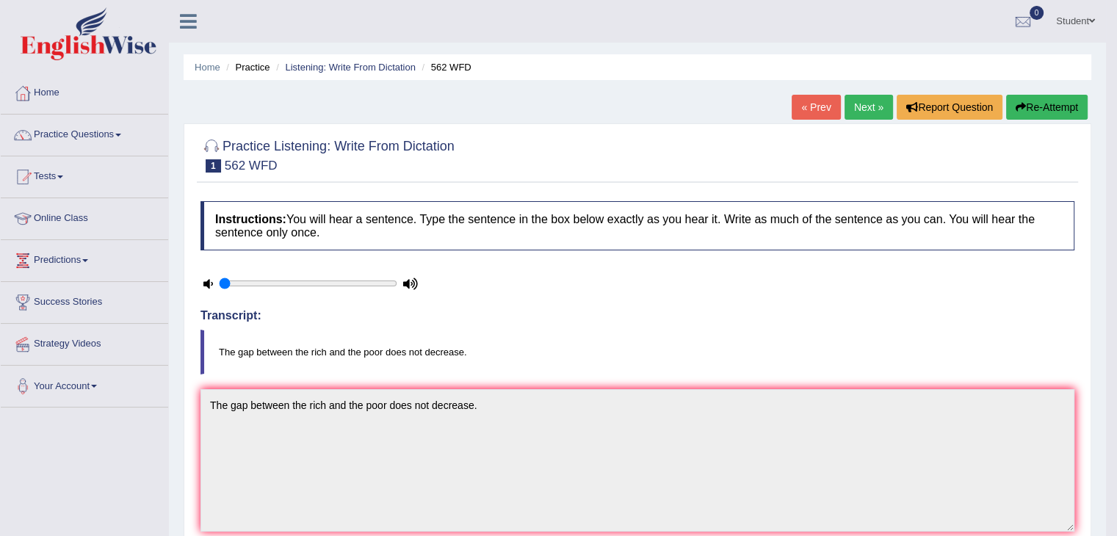
click at [872, 106] on link "Next »" at bounding box center [869, 107] width 48 height 25
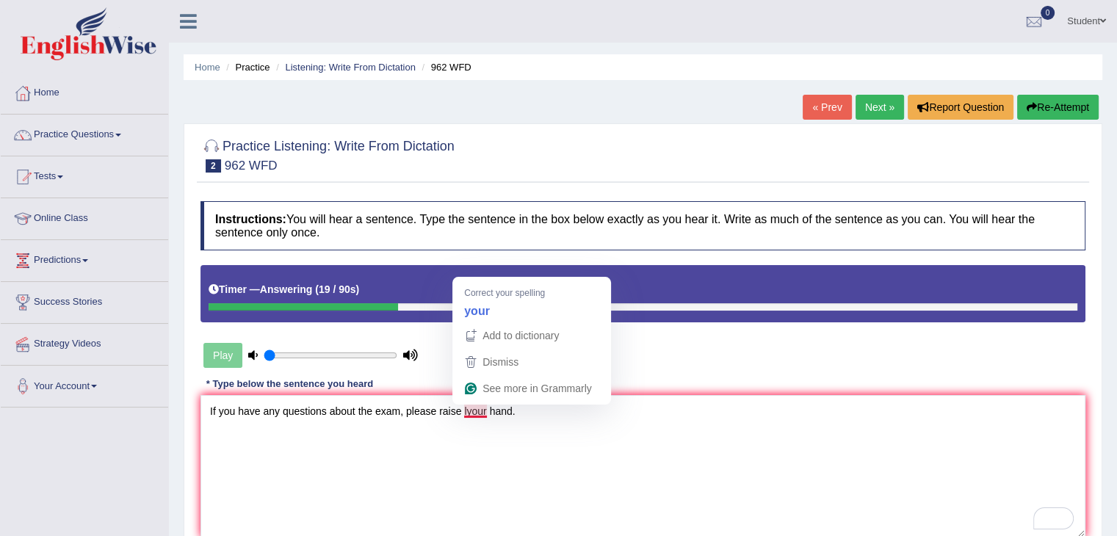
click at [466, 408] on textarea "If you have any questions about the exam, please raise lyour hand." at bounding box center [642, 466] width 885 height 142
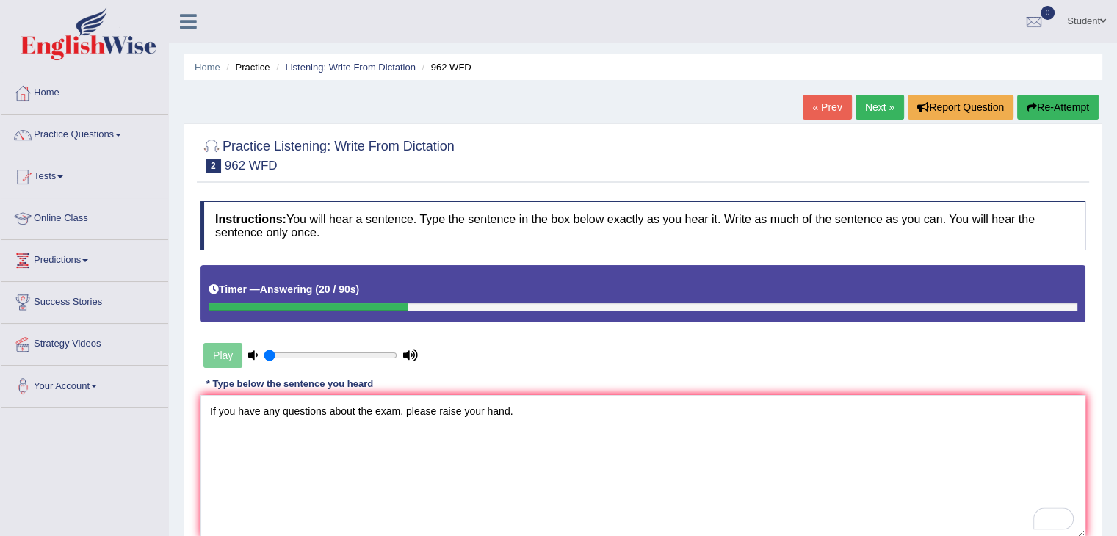
click at [543, 435] on textarea "If you have any questions about the exam, please raise your hand." at bounding box center [642, 466] width 885 height 142
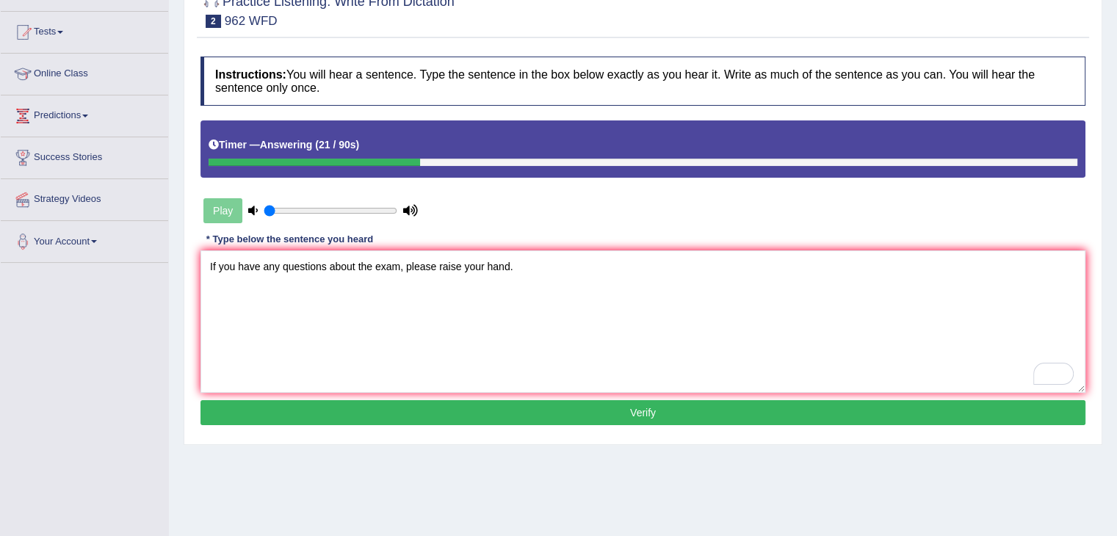
scroll to position [235, 0]
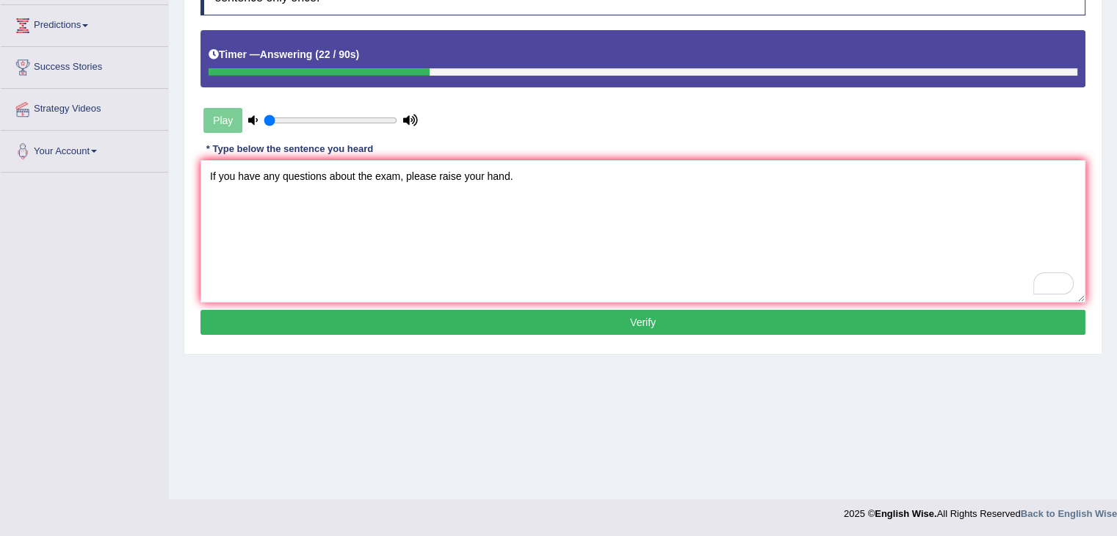
type textarea "If you have any questions about the exam, please raise your hand."
click at [609, 324] on button "Verify" at bounding box center [642, 322] width 885 height 25
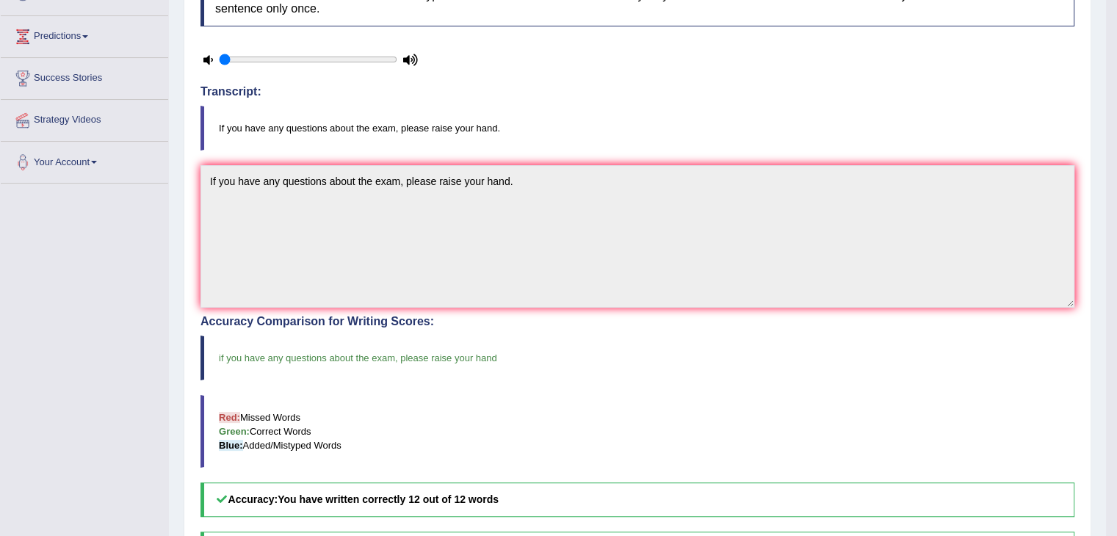
scroll to position [88, 0]
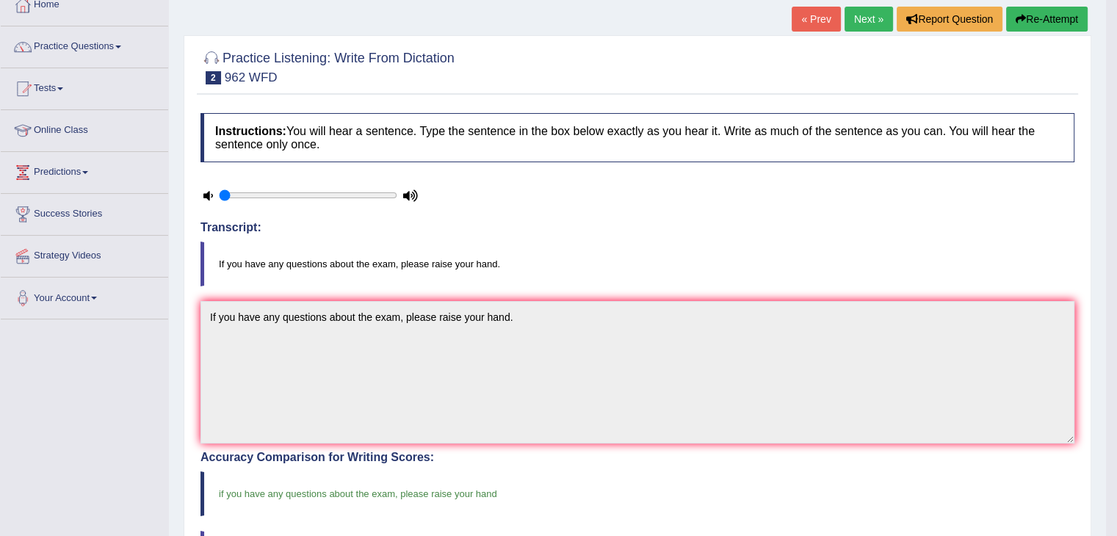
click at [864, 16] on link "Next »" at bounding box center [869, 19] width 48 height 25
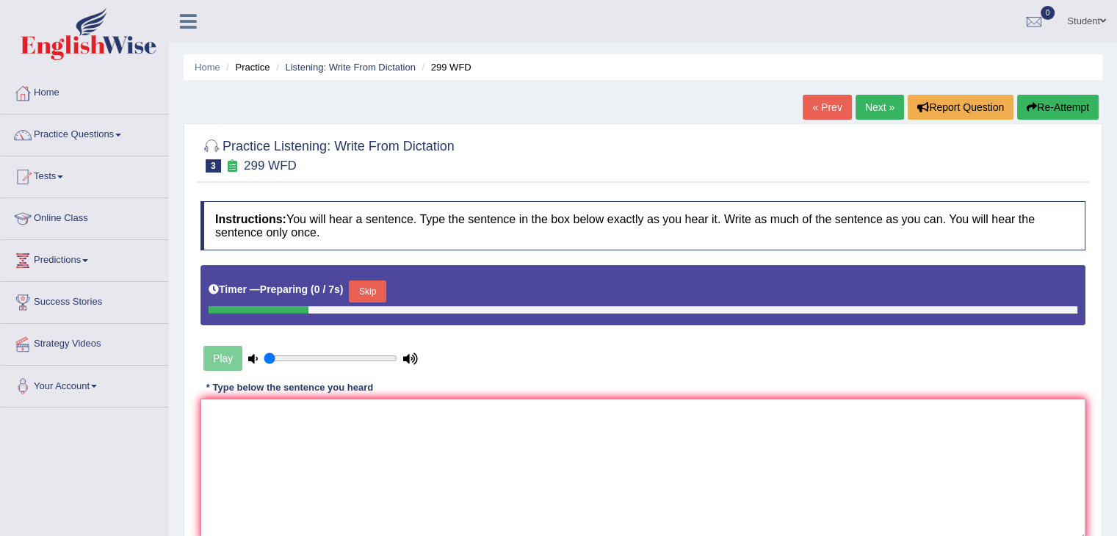
click at [328, 423] on textarea at bounding box center [642, 470] width 885 height 142
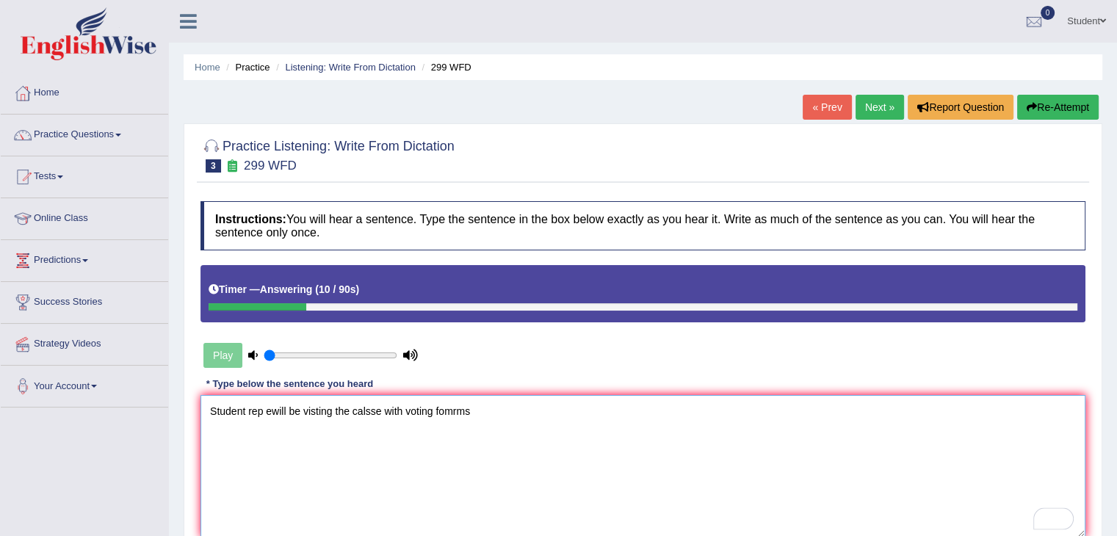
click at [260, 411] on textarea "Student rep ewill be visting the calsse with voting fomrms" at bounding box center [642, 466] width 885 height 142
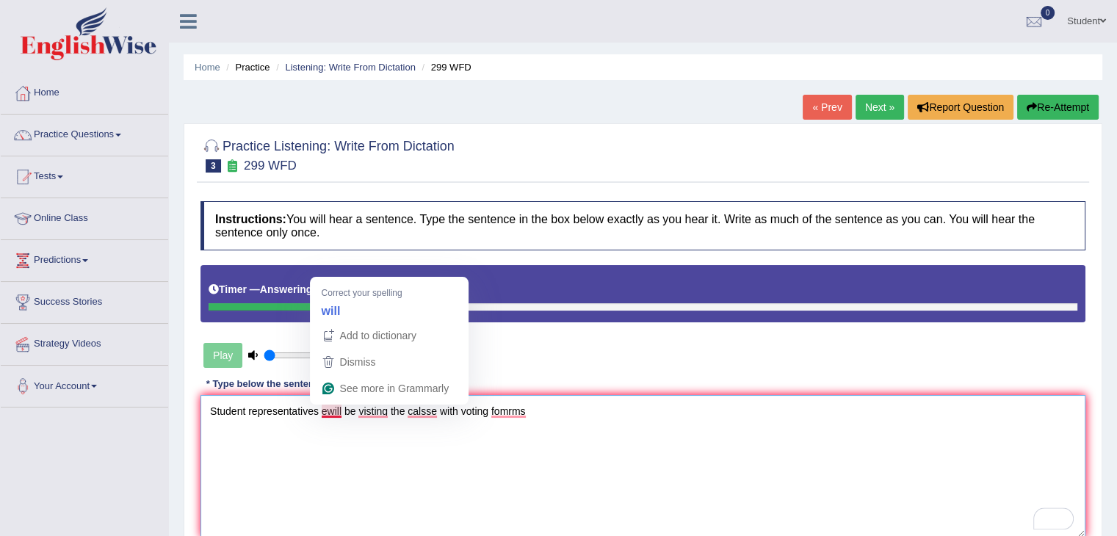
click at [330, 410] on textarea "Student representatives ewill be visting the calsse with voting fomrms" at bounding box center [642, 466] width 885 height 142
click at [369, 310] on div "Timer — Answering ( 16 / 90s )" at bounding box center [642, 293] width 885 height 57
click at [326, 413] on textarea "Student representatives ewill be visting the calsse with voting fomrms" at bounding box center [642, 466] width 885 height 142
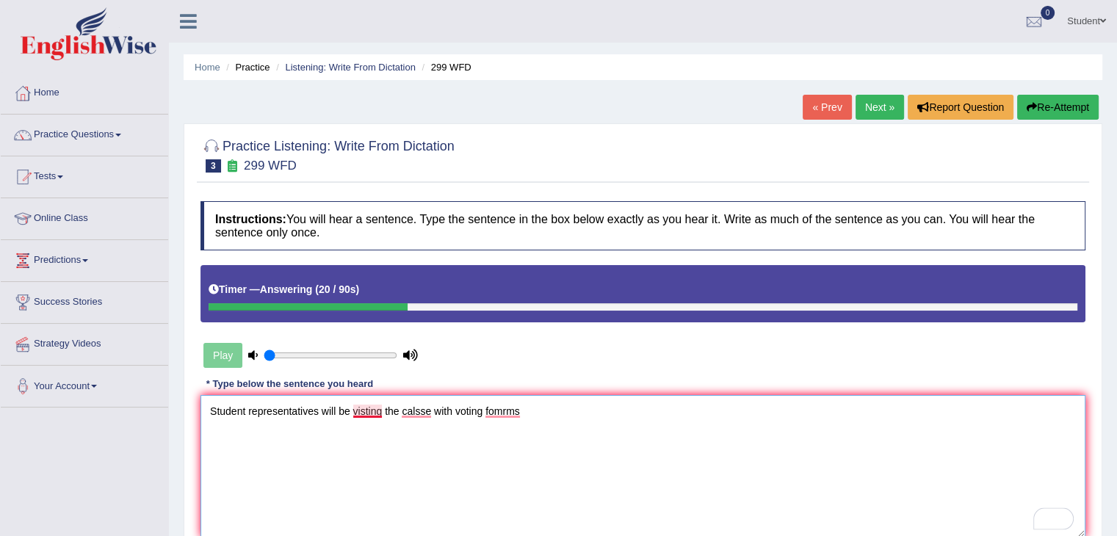
click at [364, 409] on textarea "Student representatives will be visting the calsse with voting fomrms" at bounding box center [642, 466] width 885 height 142
click at [423, 406] on textarea "Student representatives will be visiting the calsse with voting fomrms" at bounding box center [642, 466] width 885 height 142
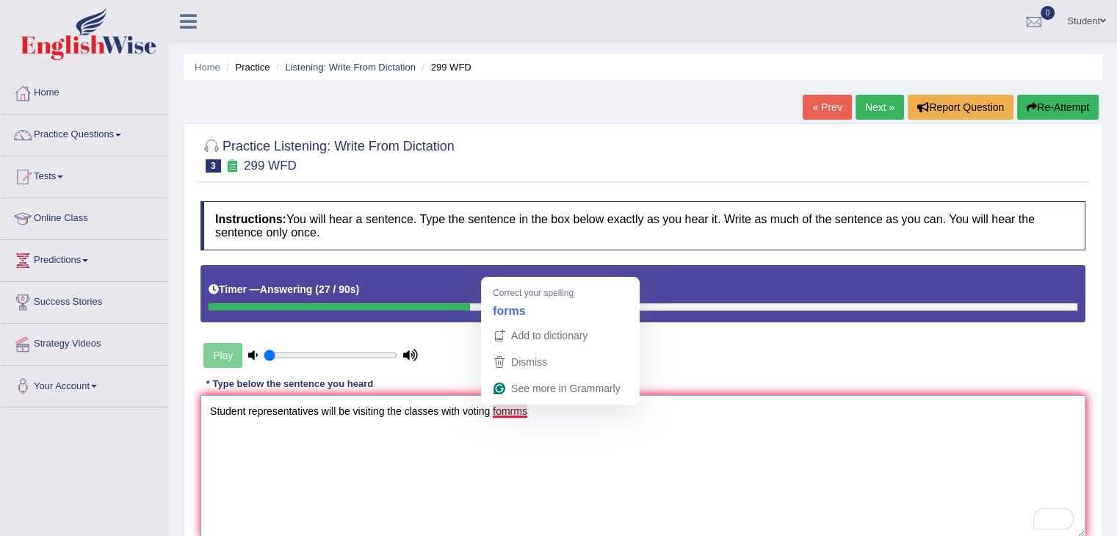
click at [507, 409] on textarea "Student representatives will be visiting the classes with voting fomrms" at bounding box center [642, 466] width 885 height 142
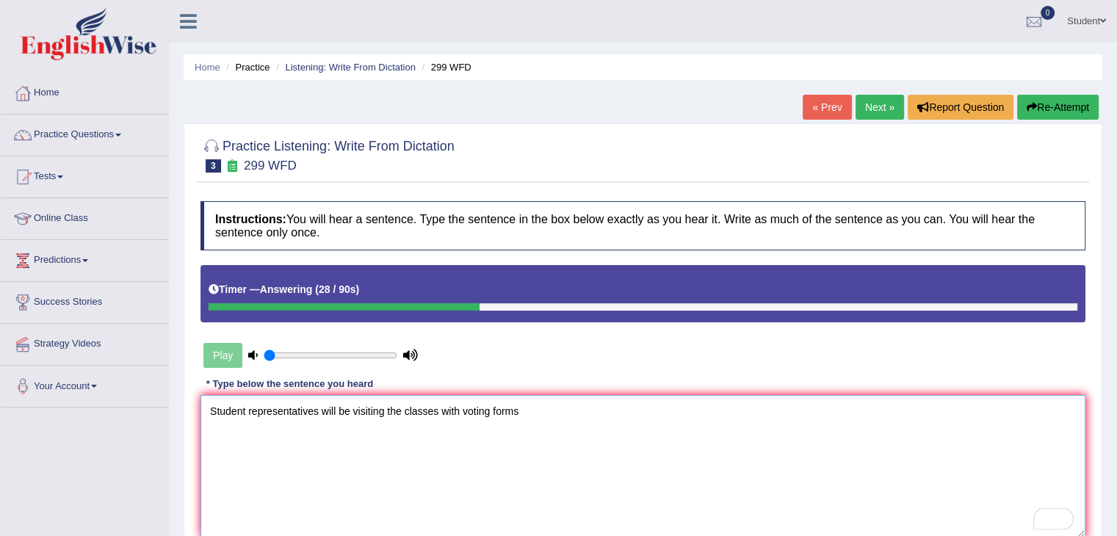
click at [566, 409] on textarea "Student representatives will be visiting the classes with voting forms" at bounding box center [642, 466] width 885 height 142
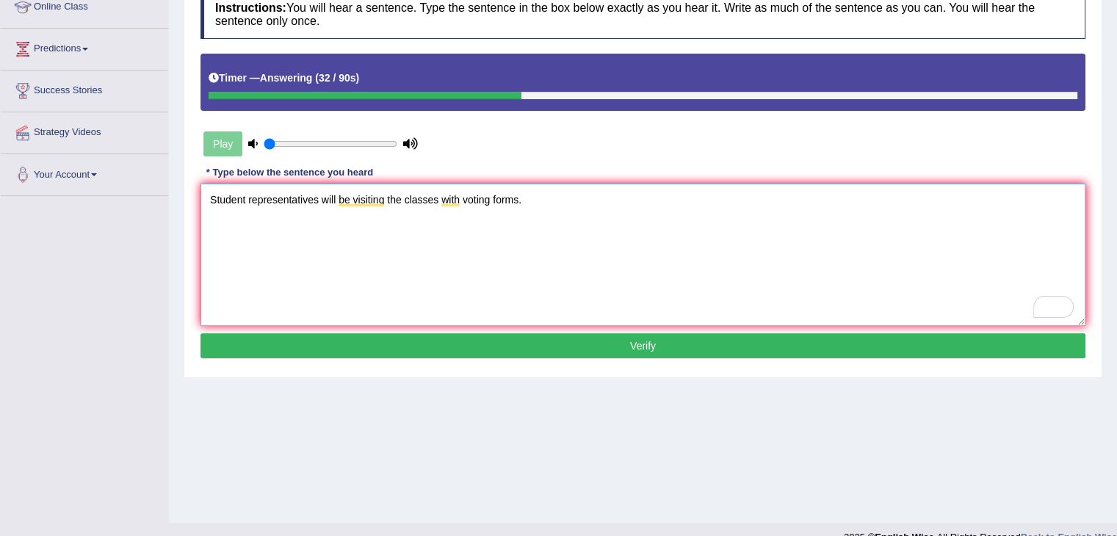
scroll to position [220, 0]
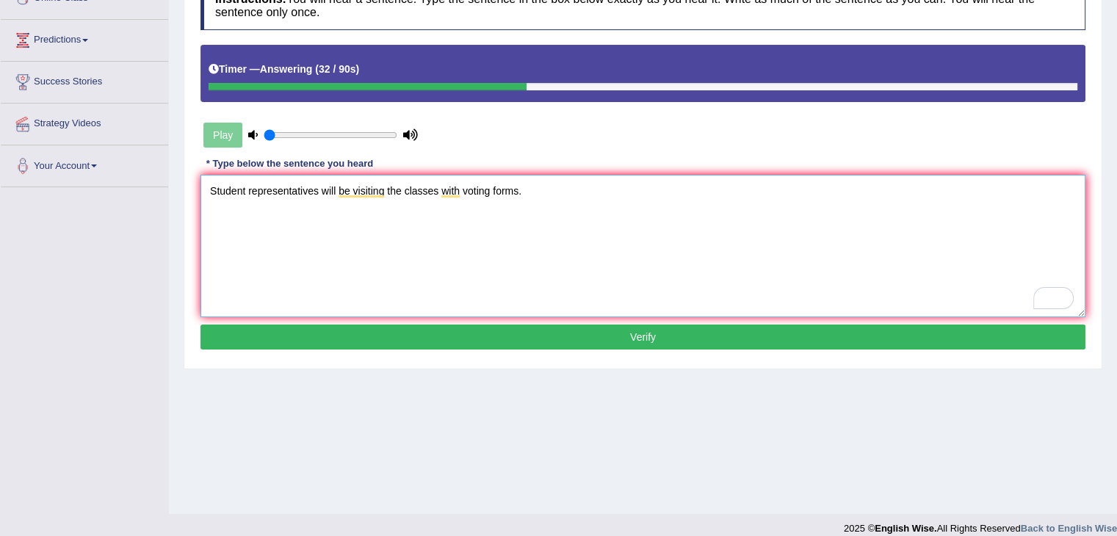
type textarea "Student representatives will be visiting the classes with voting forms."
click at [407, 328] on button "Verify" at bounding box center [642, 337] width 885 height 25
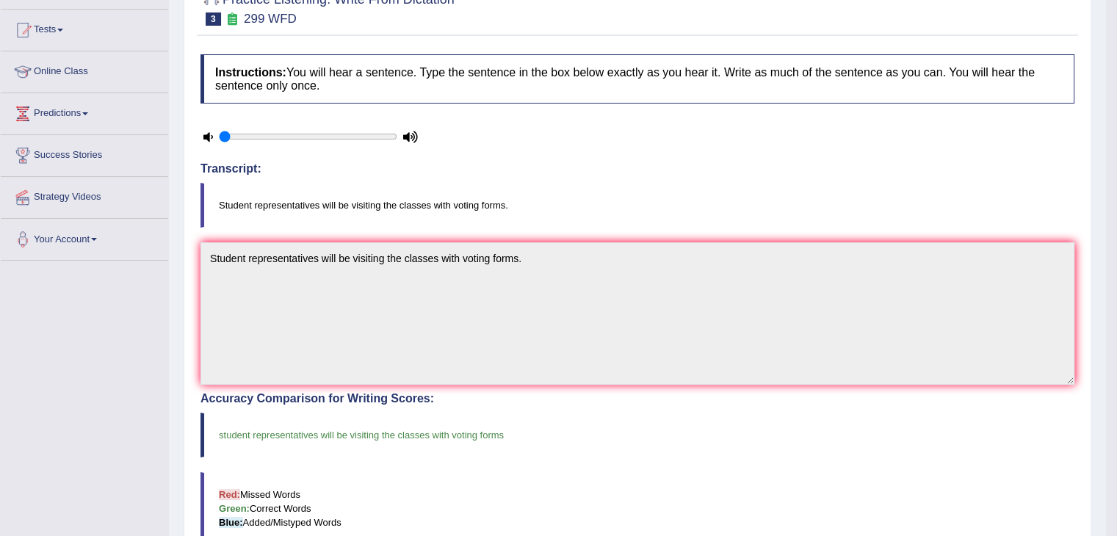
scroll to position [0, 0]
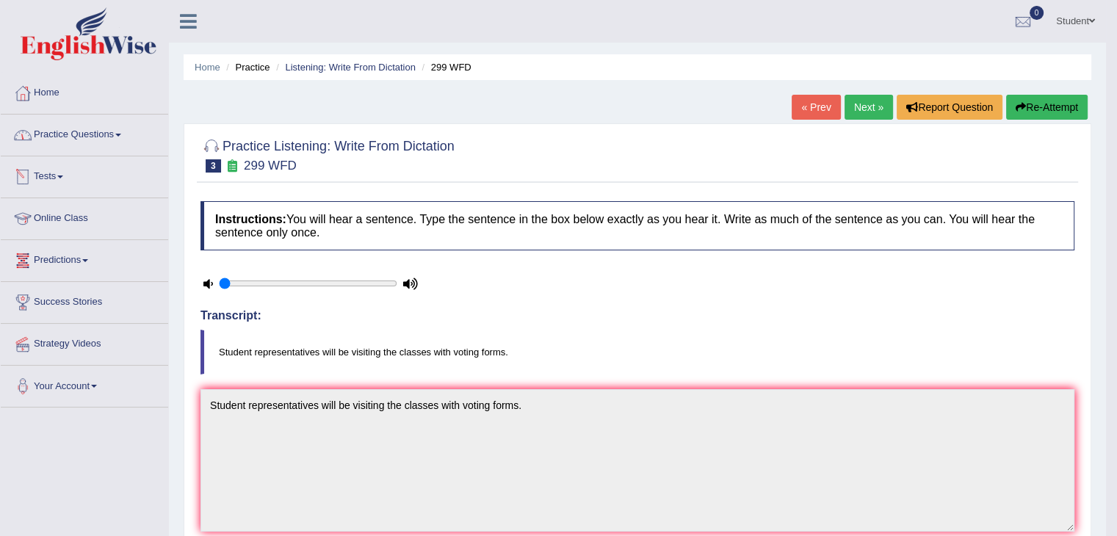
click at [80, 140] on link "Practice Questions" at bounding box center [84, 133] width 167 height 37
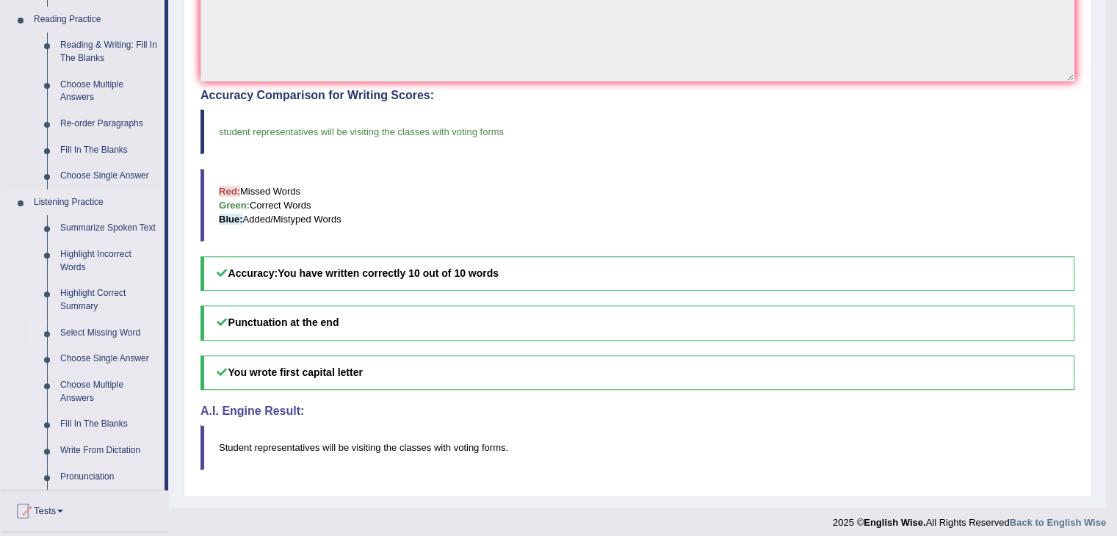
scroll to position [514, 0]
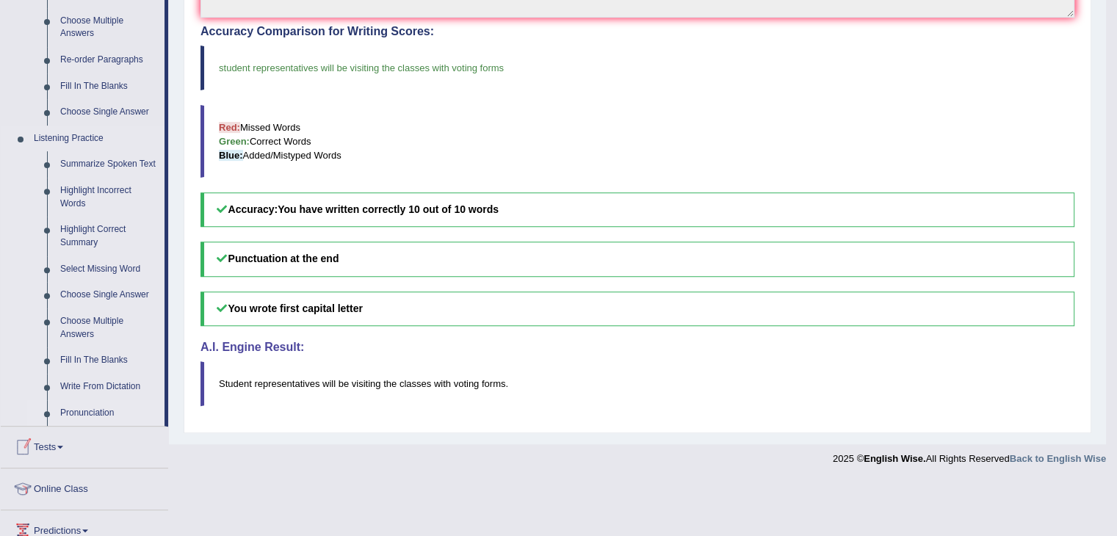
click at [103, 416] on link "Pronunciation" at bounding box center [109, 413] width 111 height 26
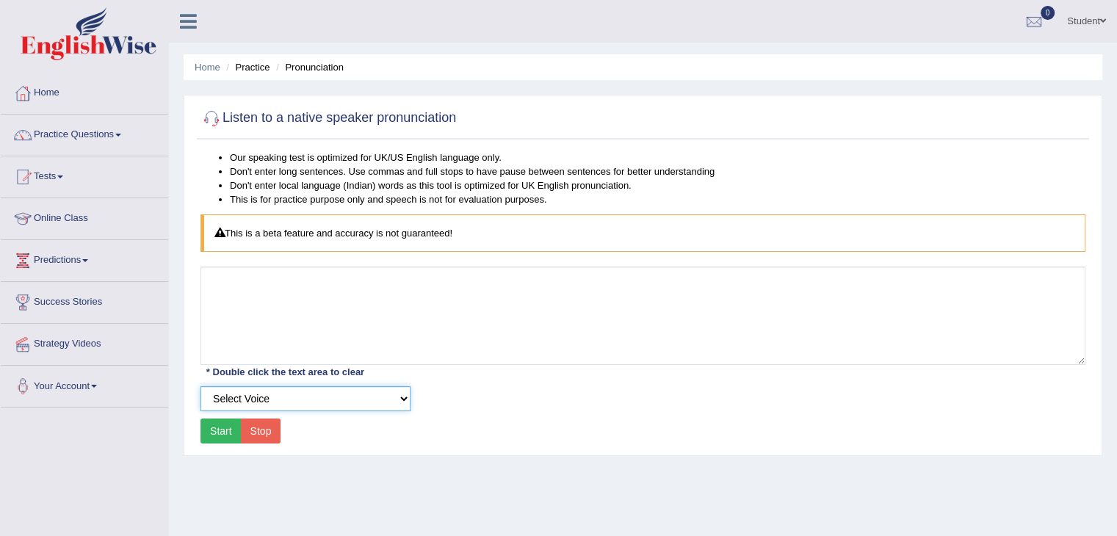
click at [276, 405] on select "Select Voice UK English [DEMOGRAPHIC_DATA] UK English [DEMOGRAPHIC_DATA]" at bounding box center [305, 398] width 210 height 25
click at [159, 227] on link "Online Class" at bounding box center [84, 216] width 167 height 37
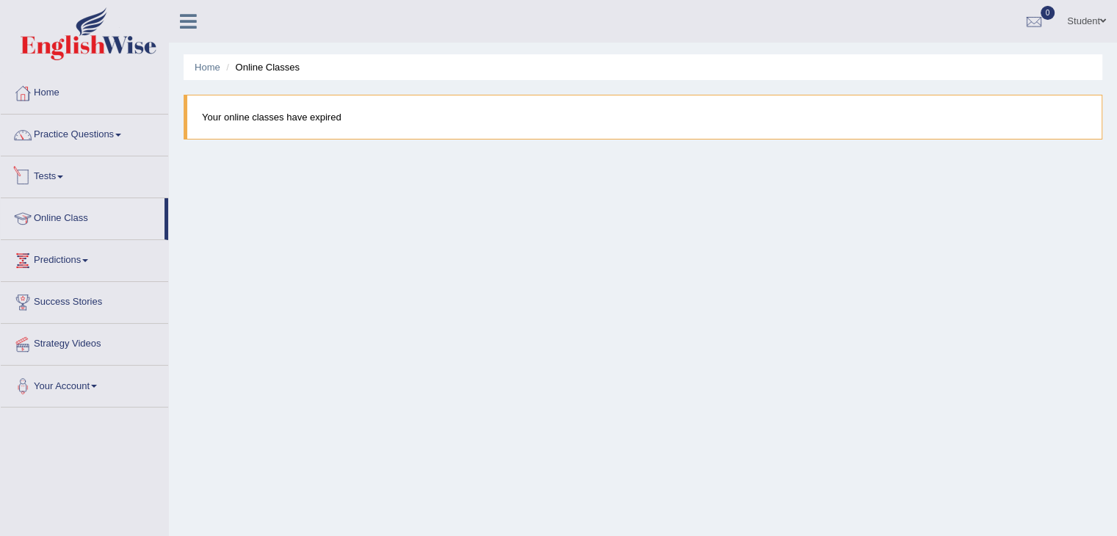
click at [62, 173] on link "Tests" at bounding box center [84, 174] width 167 height 37
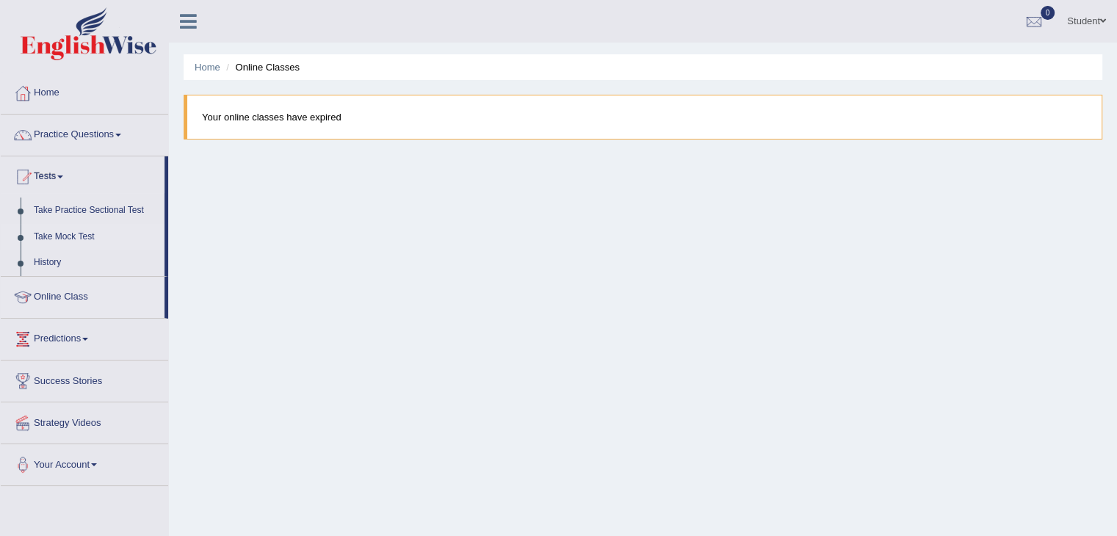
click at [65, 234] on link "Take Mock Test" at bounding box center [95, 237] width 137 height 26
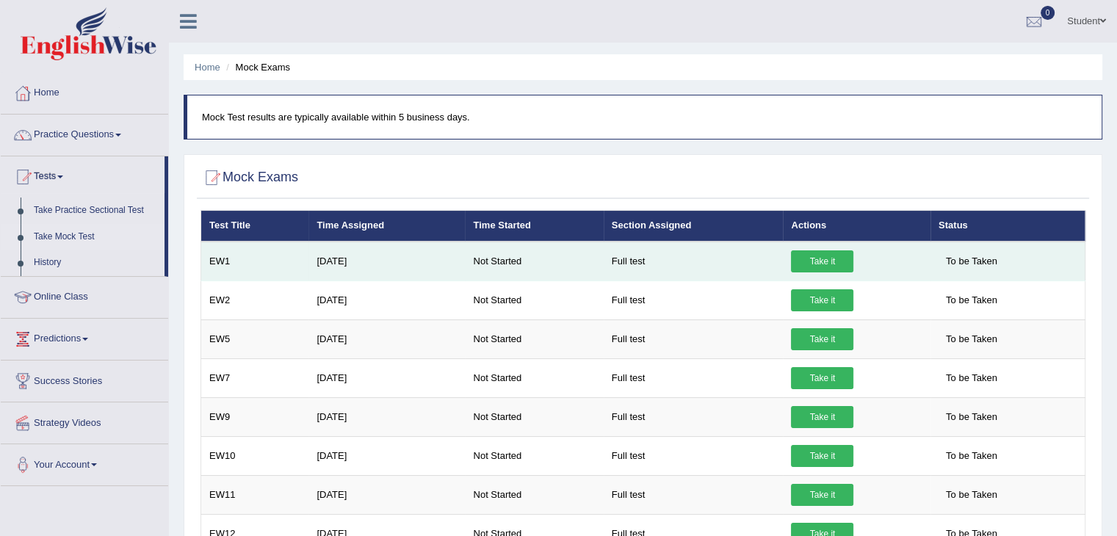
click at [828, 256] on link "Take it" at bounding box center [822, 261] width 62 height 22
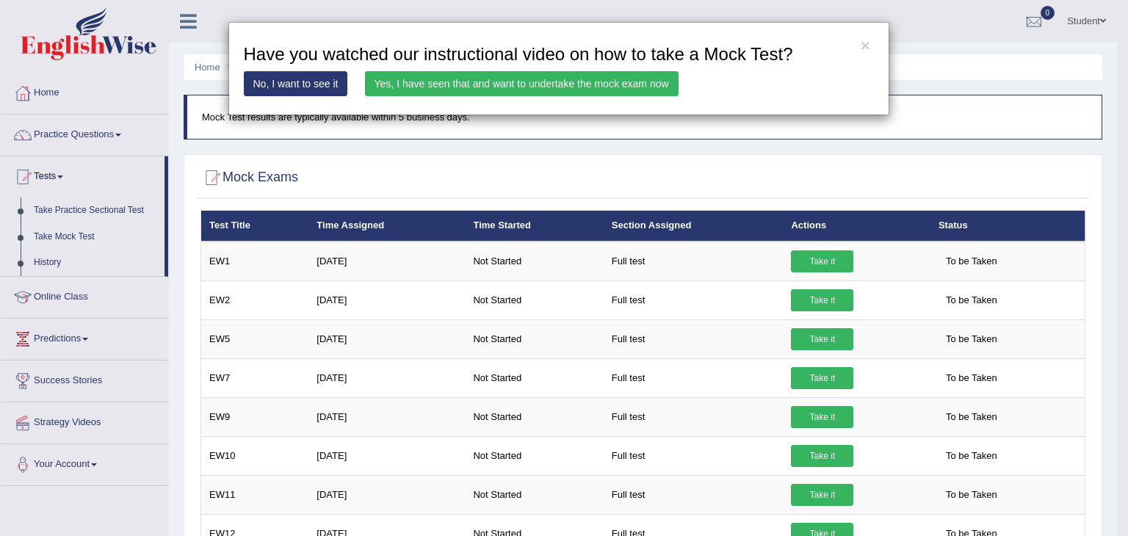
click at [303, 81] on link "No, I want to see it" at bounding box center [296, 83] width 104 height 25
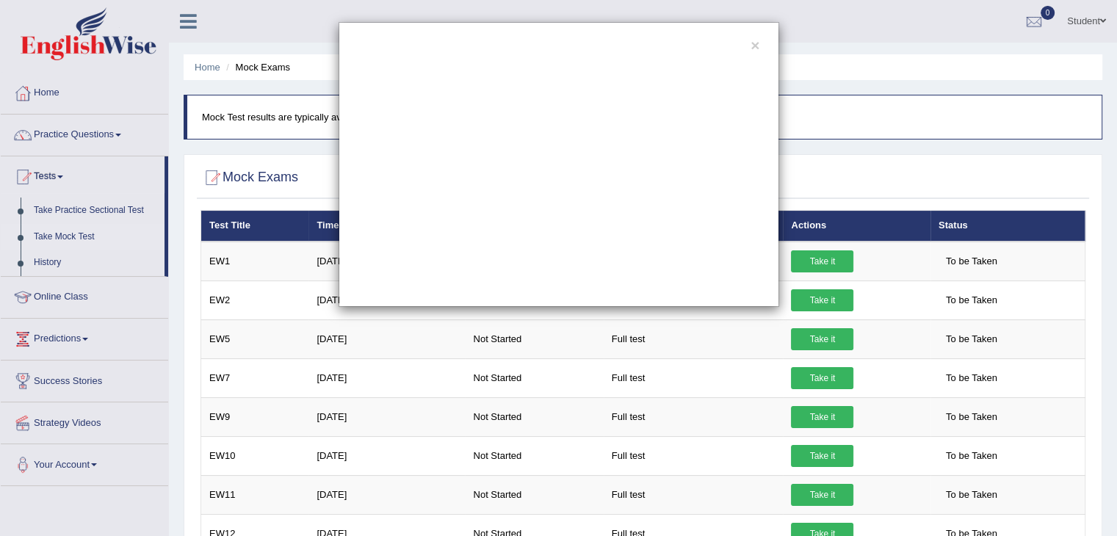
click at [570, 297] on div "×" at bounding box center [559, 164] width 441 height 285
click at [754, 43] on button "×" at bounding box center [755, 44] width 9 height 15
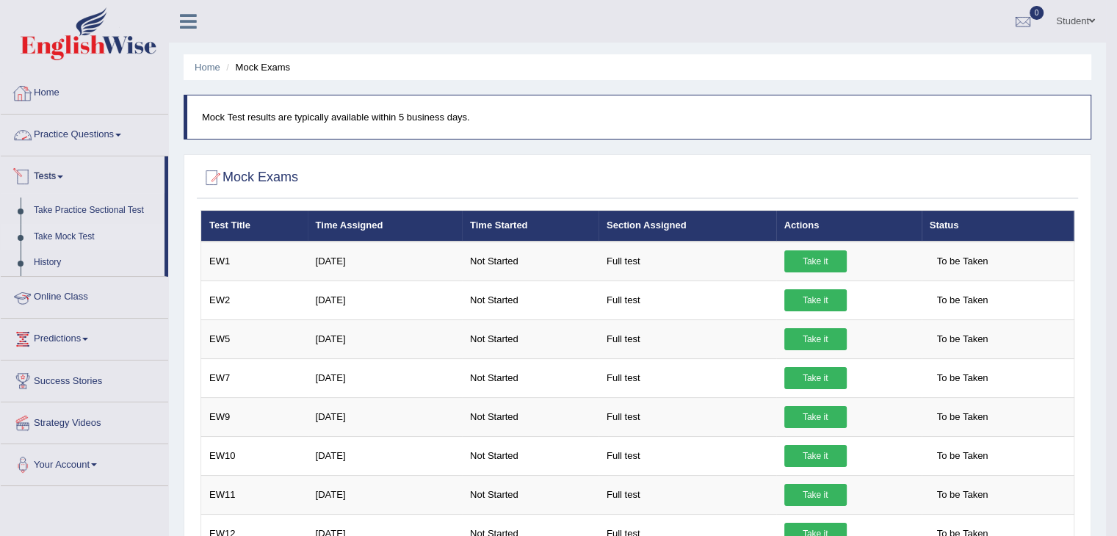
click at [59, 91] on link "Home" at bounding box center [84, 91] width 167 height 37
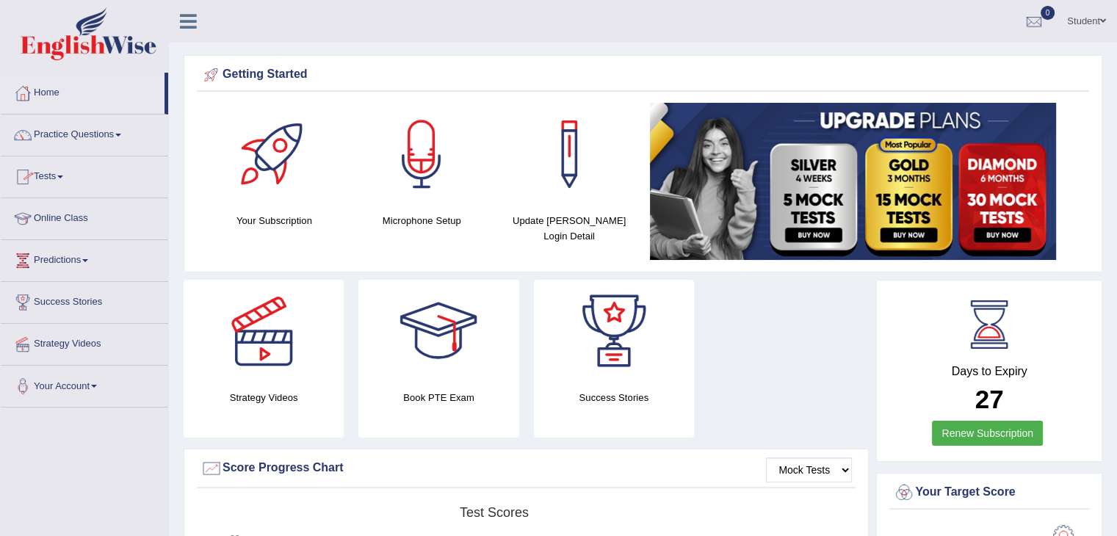
click at [62, 176] on span at bounding box center [60, 177] width 6 height 3
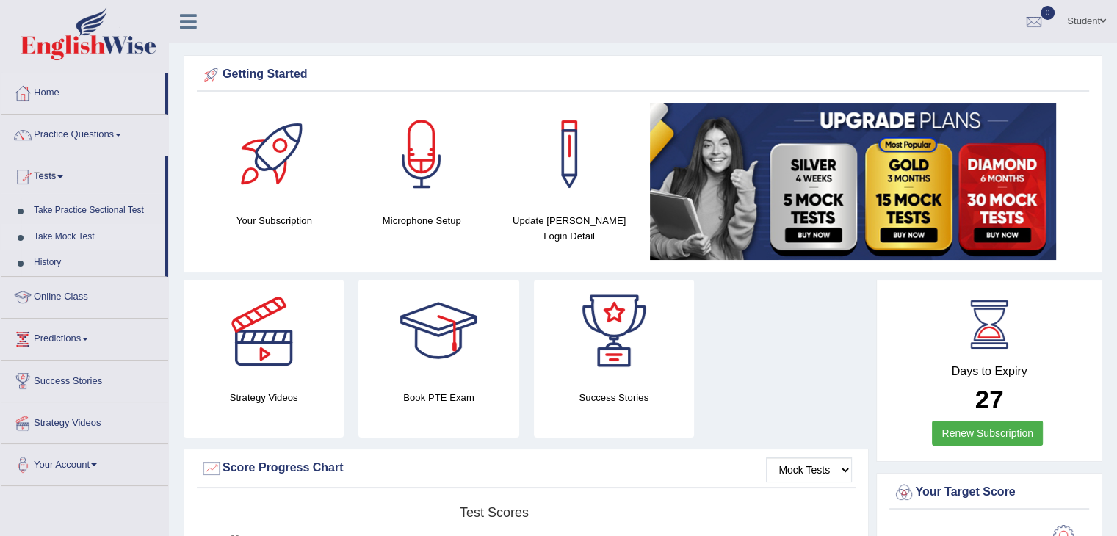
click at [78, 236] on link "Take Mock Test" at bounding box center [95, 237] width 137 height 26
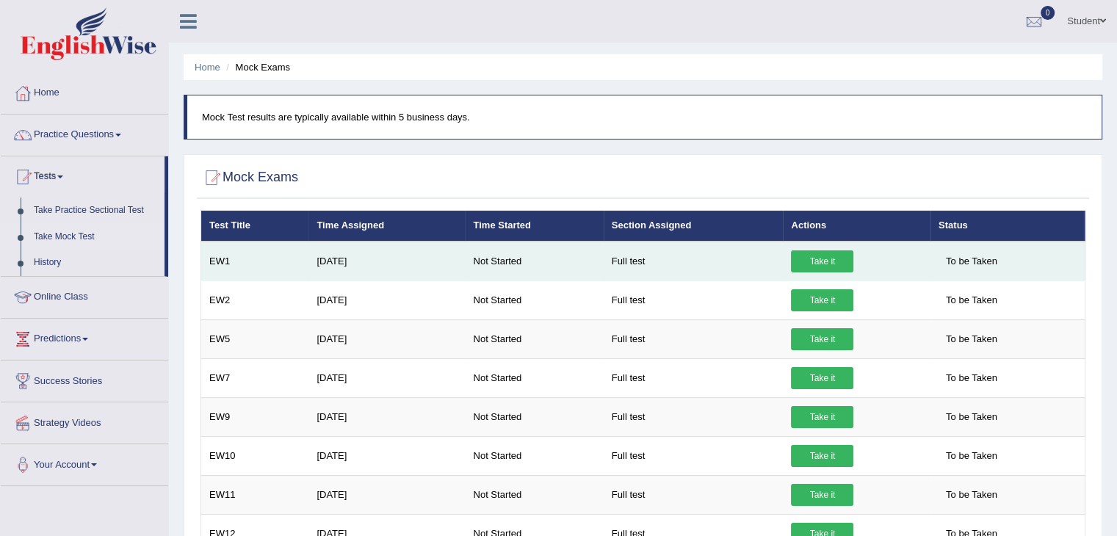
click at [843, 256] on link "Take it" at bounding box center [822, 261] width 62 height 22
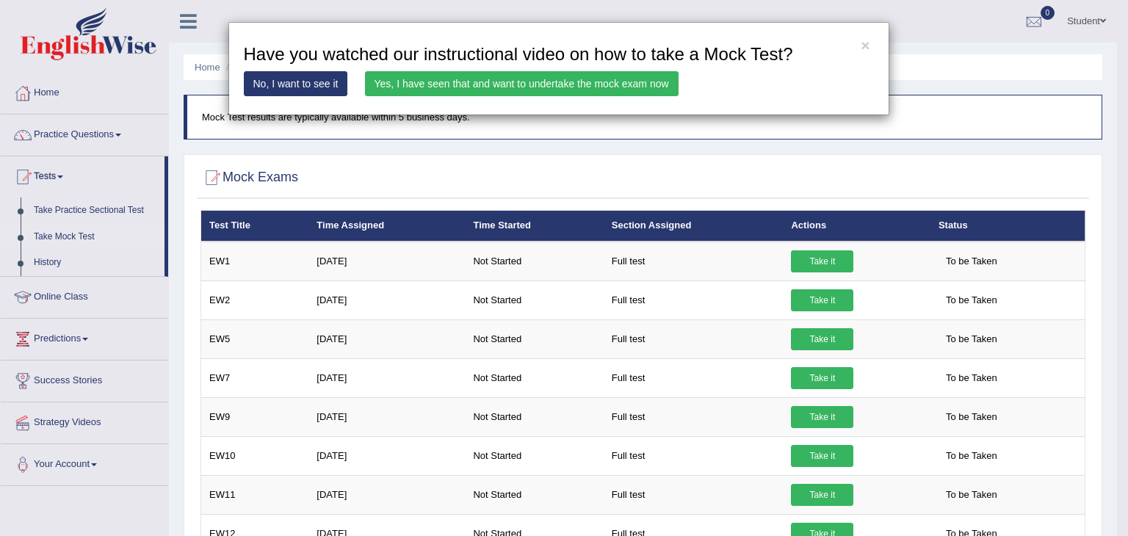
click at [429, 80] on link "Yes, I have seen that and want to undertake the mock exam now" at bounding box center [522, 83] width 314 height 25
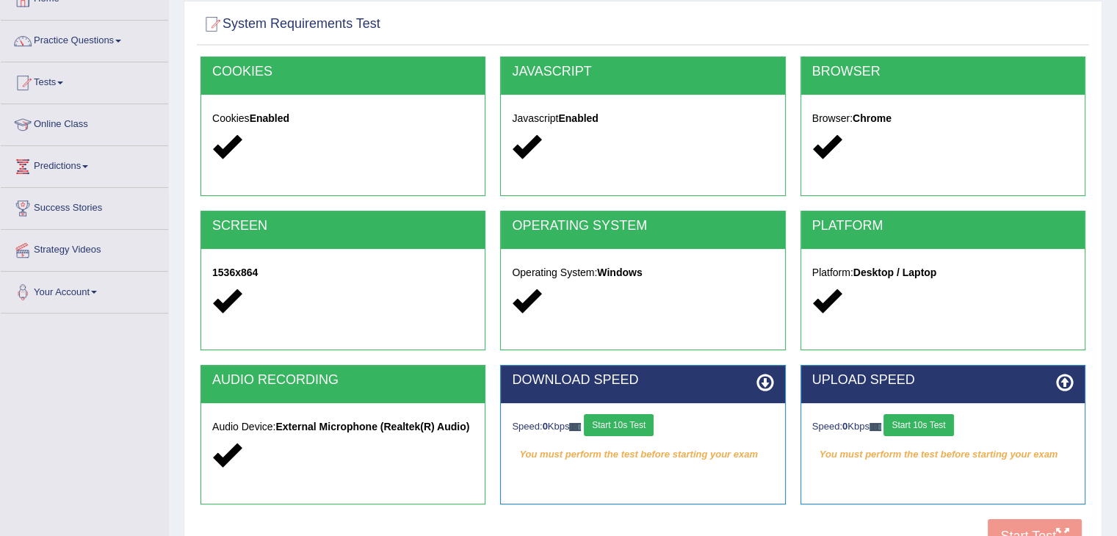
scroll to position [220, 0]
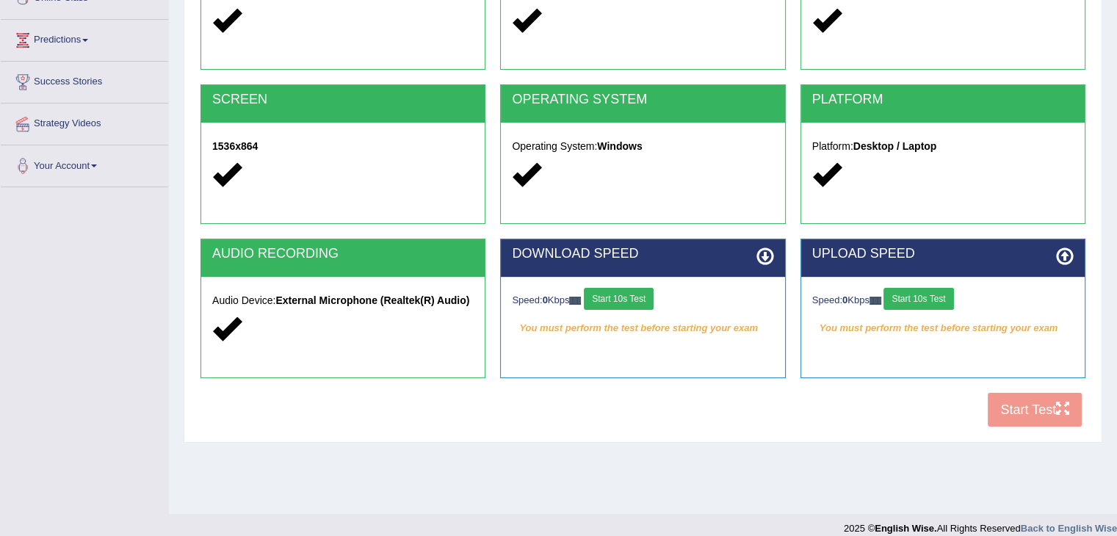
click at [630, 296] on button "Start 10s Test" at bounding box center [619, 299] width 70 height 22
click at [914, 292] on button "Start 10s Test" at bounding box center [918, 299] width 70 height 22
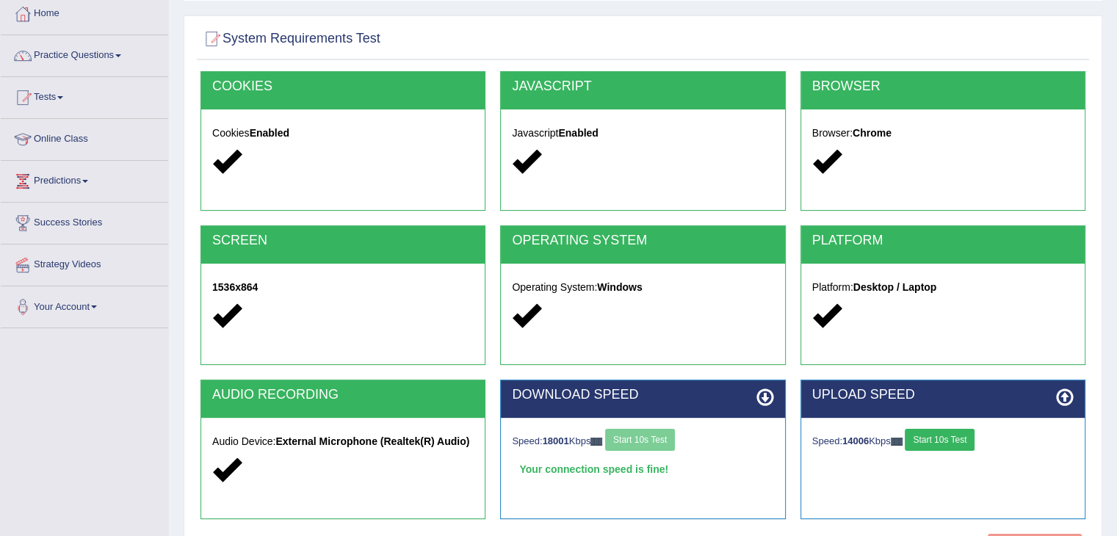
scroll to position [235, 0]
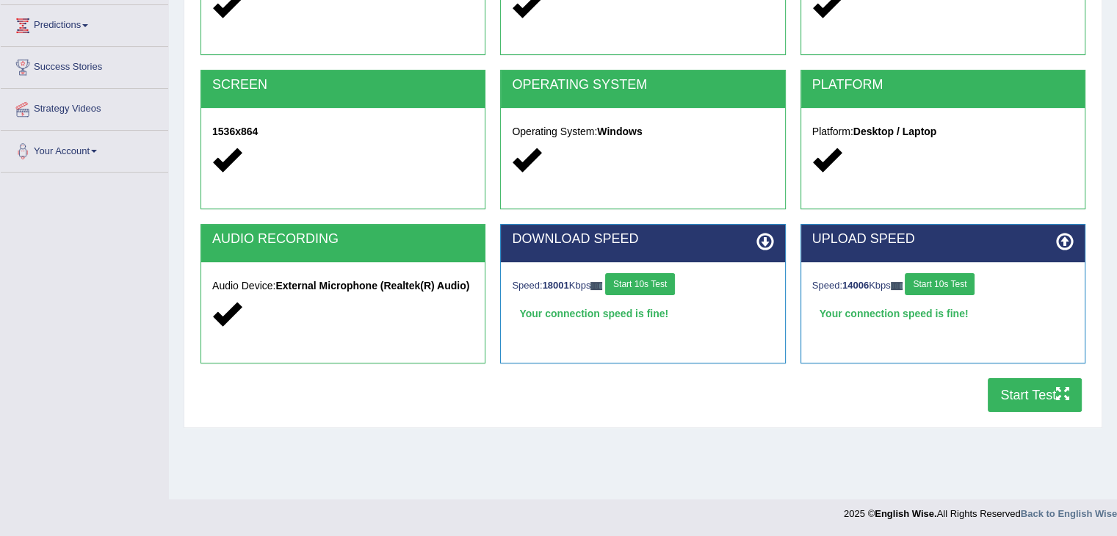
click at [1019, 388] on button "Start Test" at bounding box center [1035, 395] width 94 height 34
